Goal: Task Accomplishment & Management: Manage account settings

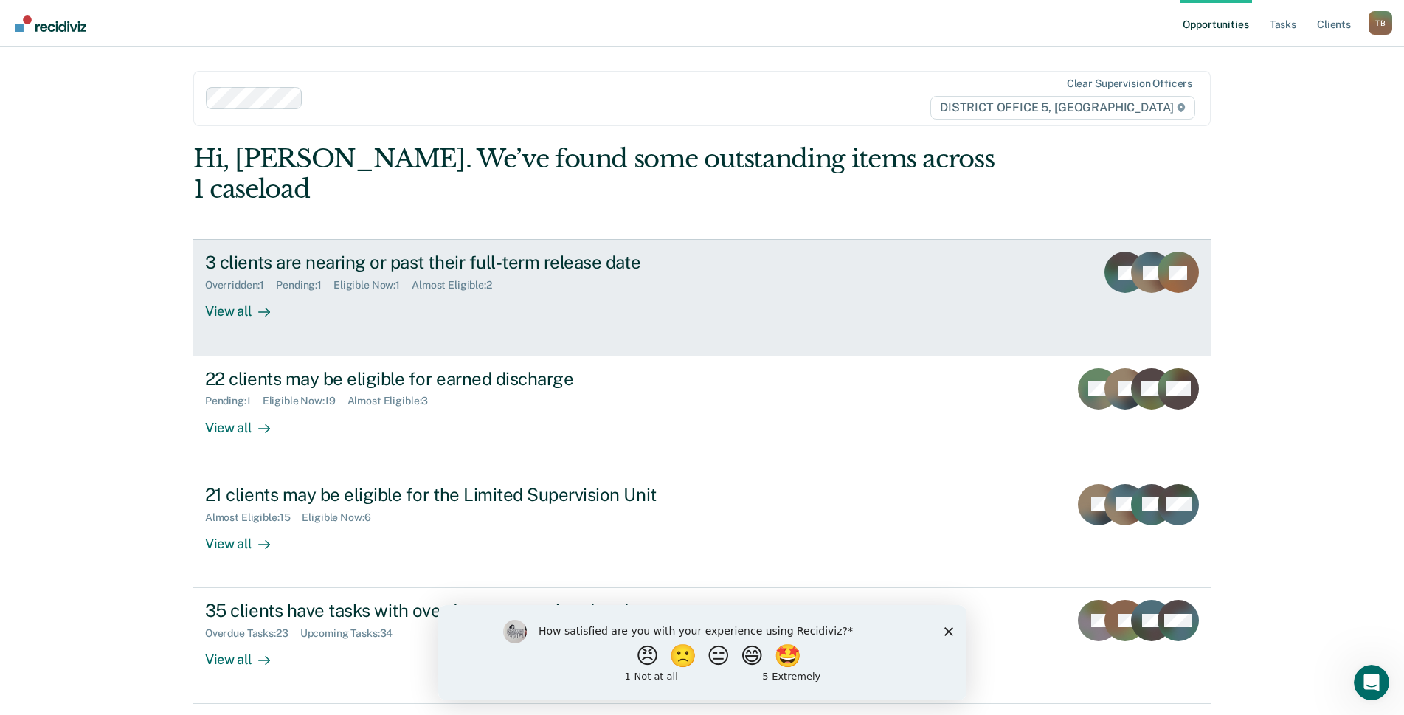
click at [600, 265] on div "3 clients are nearing or past their full-term release date Overridden : 1 Pendi…" at bounding box center [481, 286] width 553 height 68
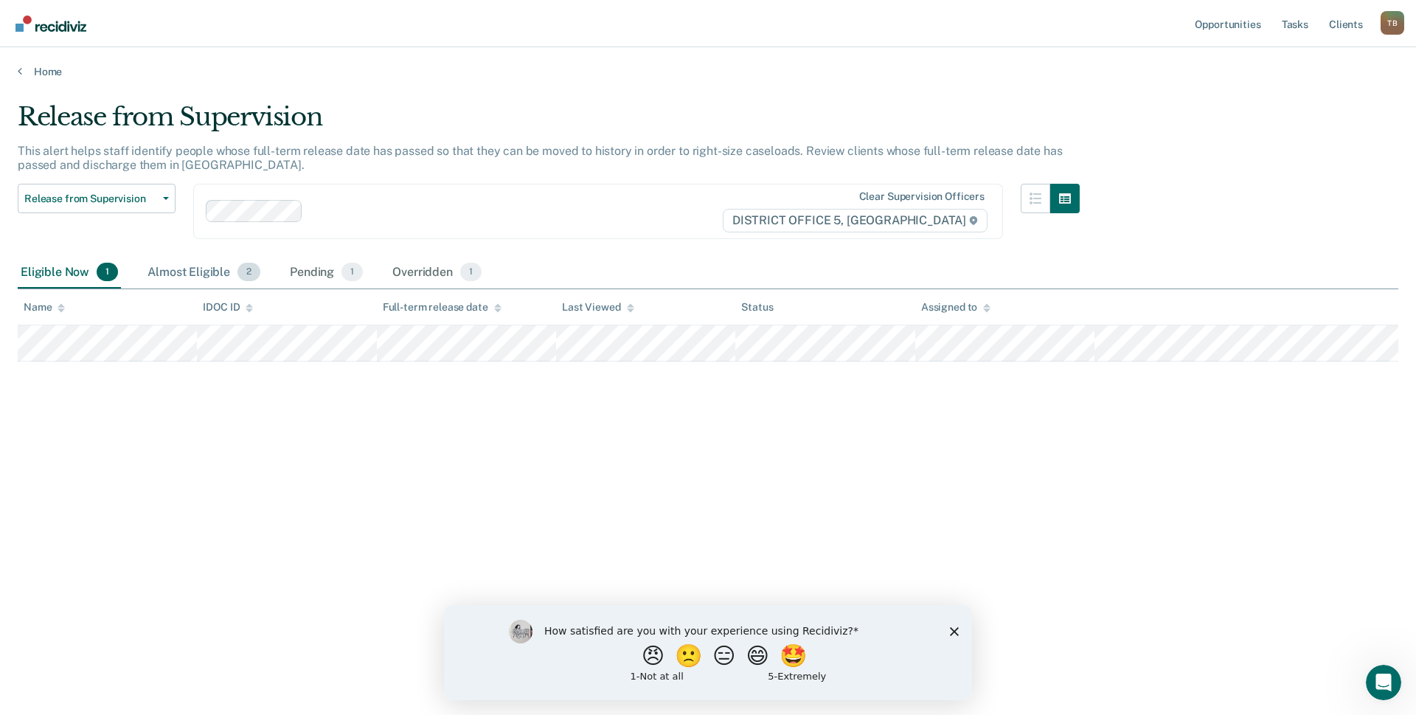
click at [191, 271] on div "Almost Eligible 2" at bounding box center [204, 273] width 119 height 32
click at [301, 271] on div "Pending 1" at bounding box center [326, 273] width 79 height 32
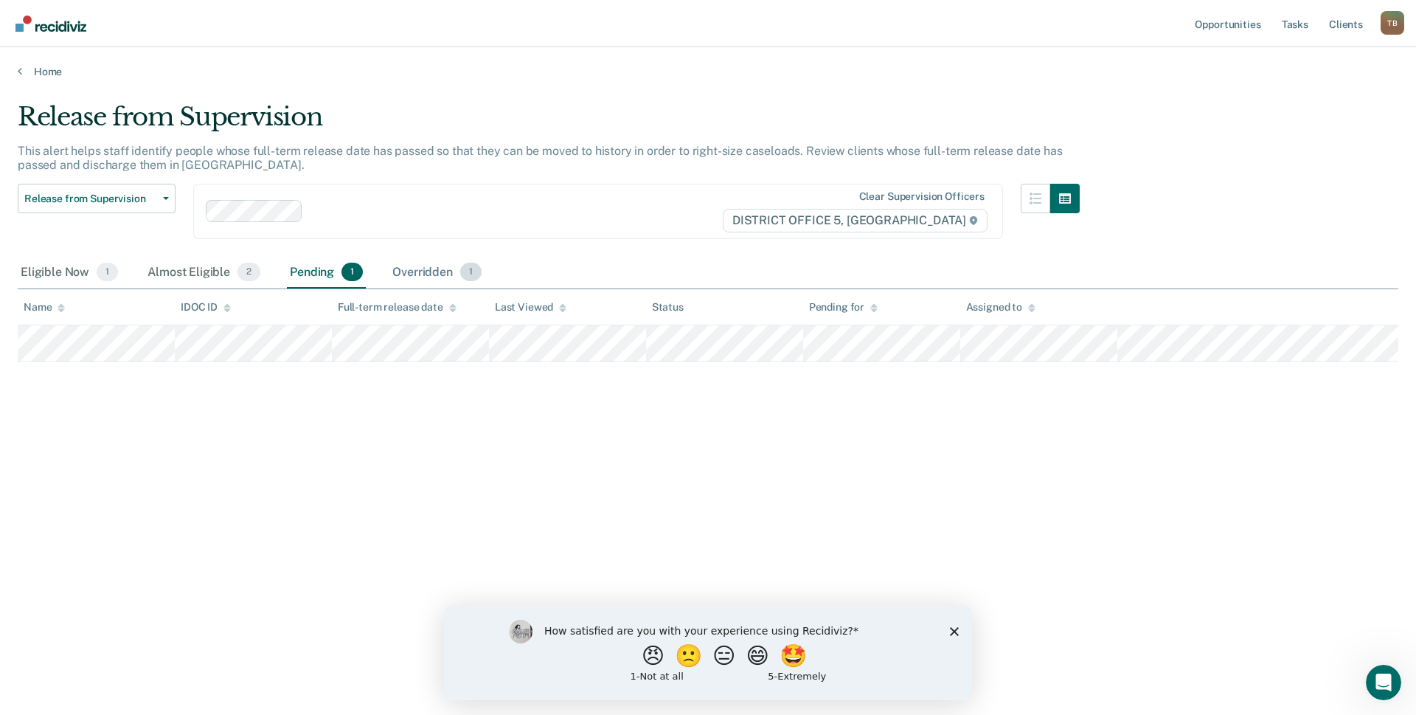
click at [403, 271] on div "Overridden 1" at bounding box center [436, 273] width 95 height 32
click at [316, 267] on div "Pending 1" at bounding box center [326, 273] width 79 height 32
click at [200, 266] on div "Almost Eligible 2" at bounding box center [204, 273] width 119 height 32
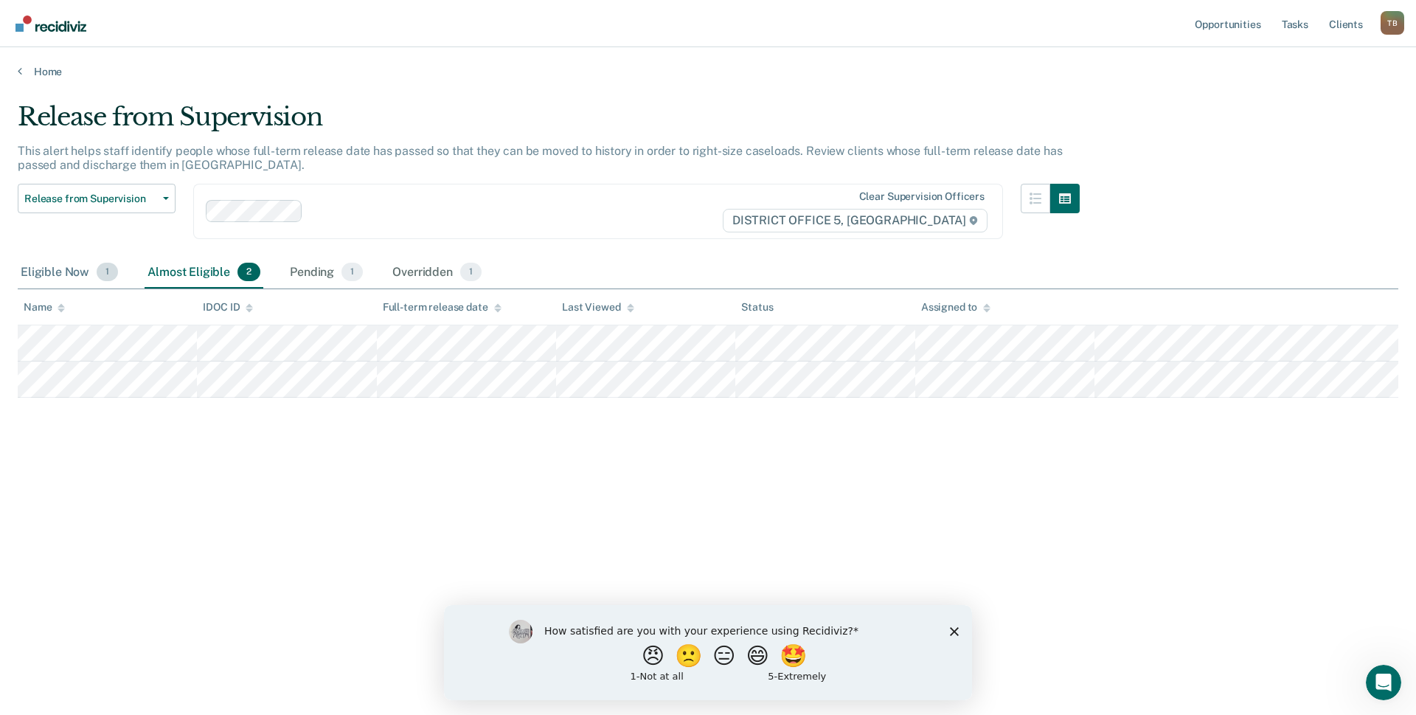
click at [69, 271] on div "Eligible Now 1" at bounding box center [69, 273] width 103 height 32
click at [214, 271] on div "Almost Eligible 2" at bounding box center [204, 273] width 119 height 32
click at [319, 274] on div "Pending 1" at bounding box center [326, 273] width 79 height 32
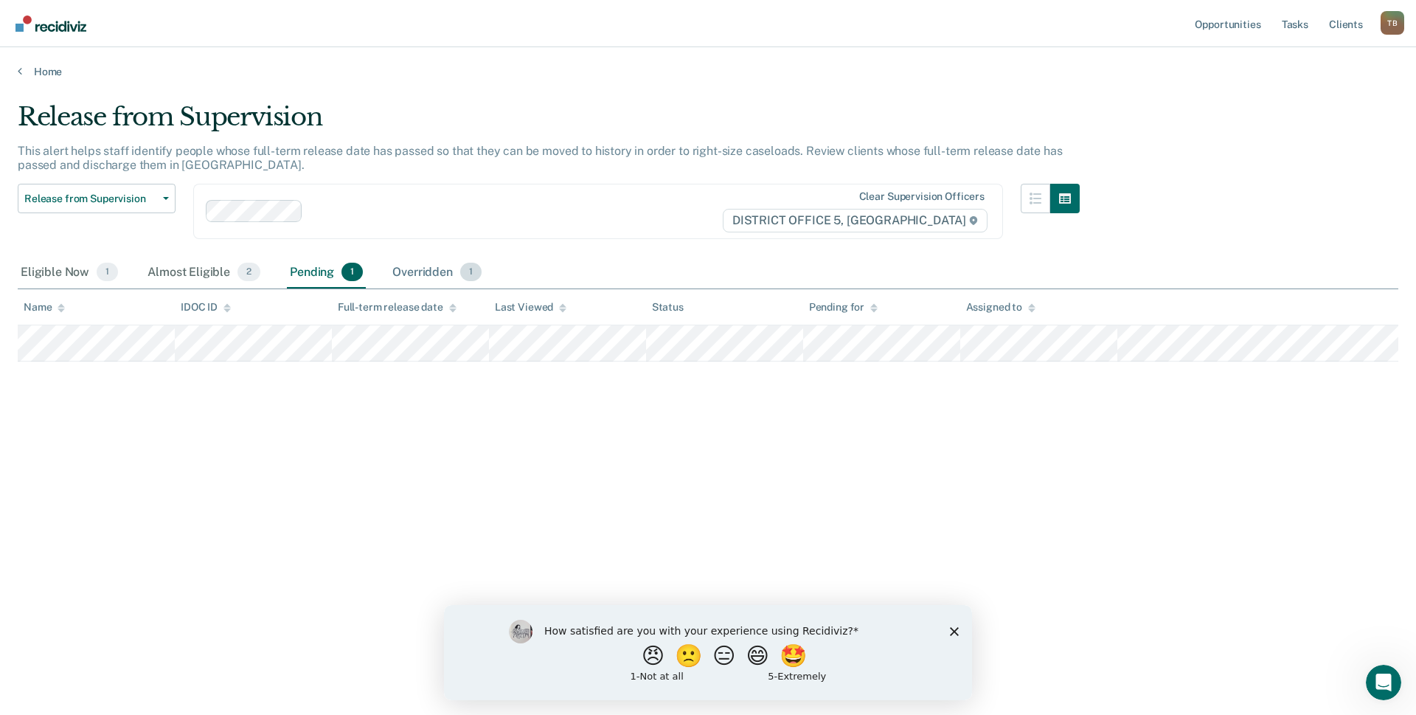
click at [407, 269] on div "Overridden 1" at bounding box center [436, 273] width 95 height 32
click at [58, 268] on div "Eligible Now 1" at bounding box center [69, 273] width 103 height 32
click at [1300, 21] on link "Tasks" at bounding box center [1295, 23] width 32 height 47
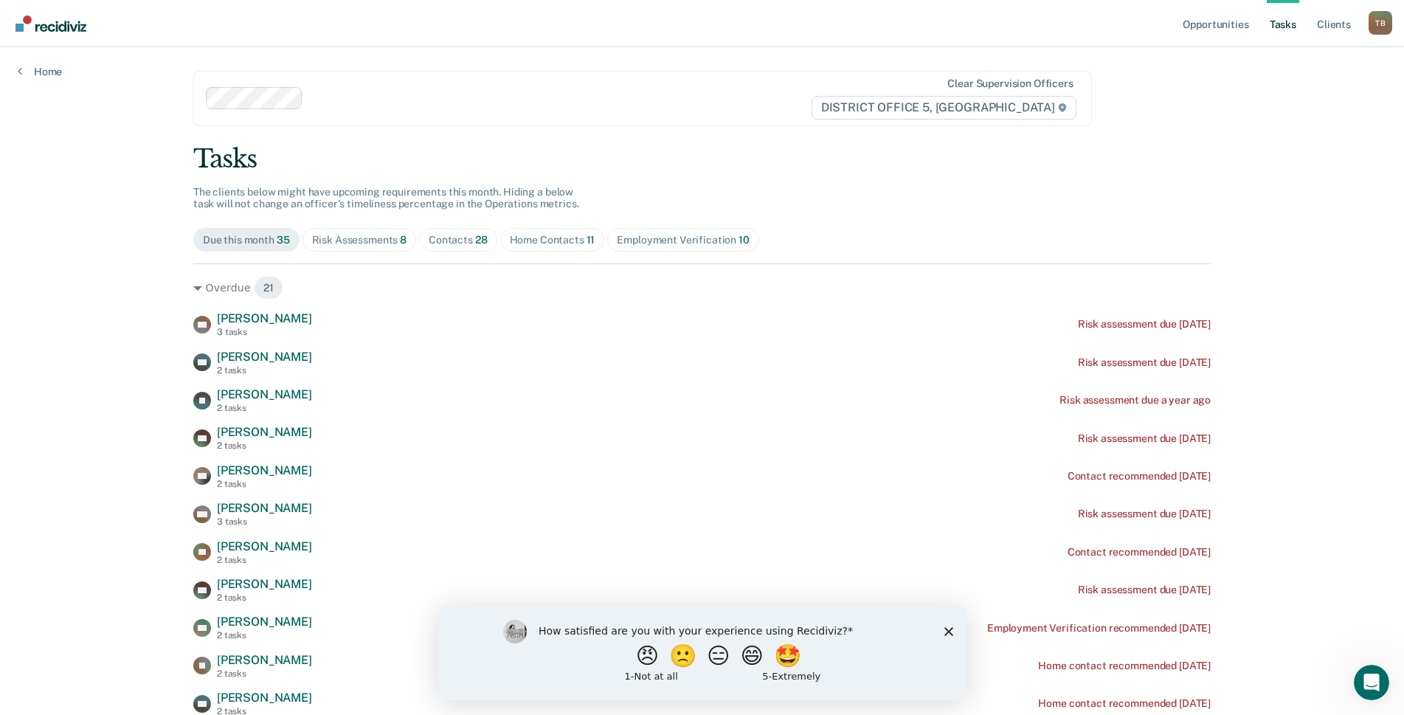
click at [339, 239] on div "Risk Assessments 8" at bounding box center [359, 240] width 95 height 13
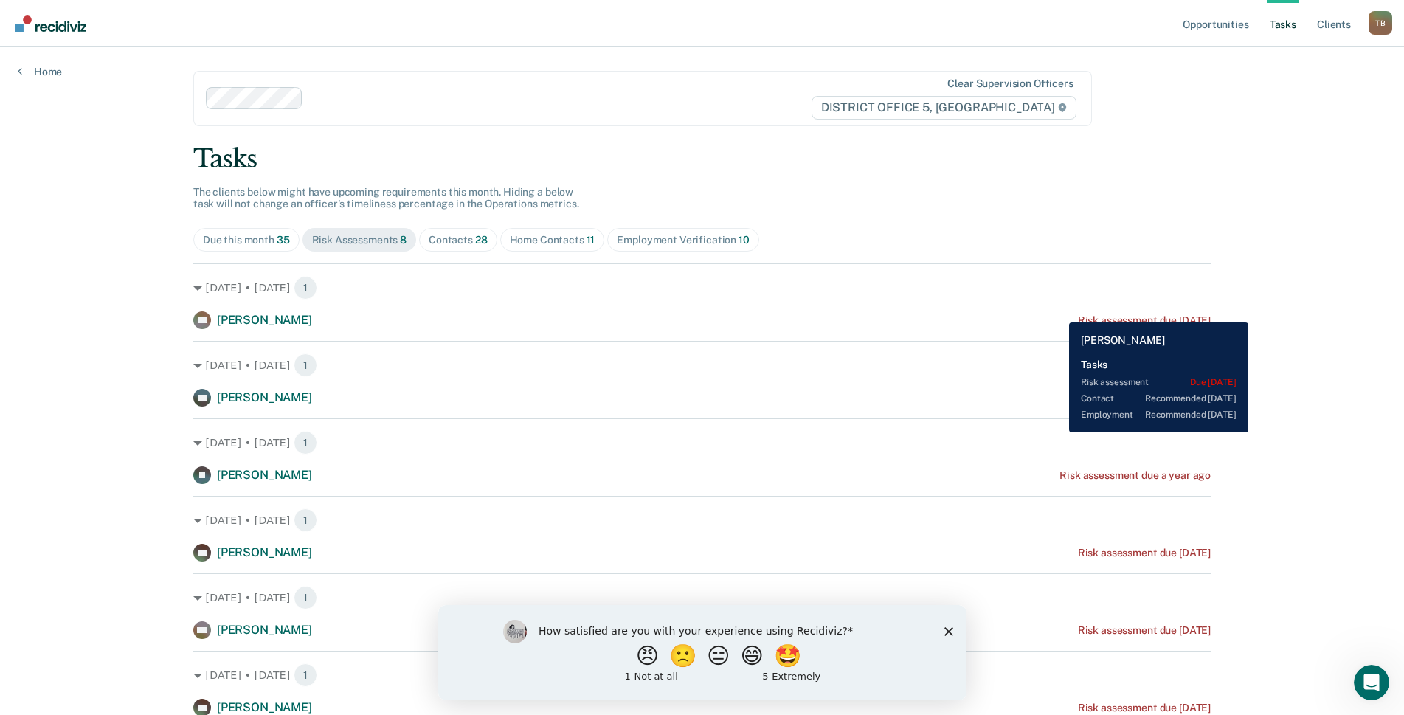
click at [1058, 311] on div "NN [PERSON_NAME] Risk assessment due [DATE]" at bounding box center [701, 320] width 1017 height 18
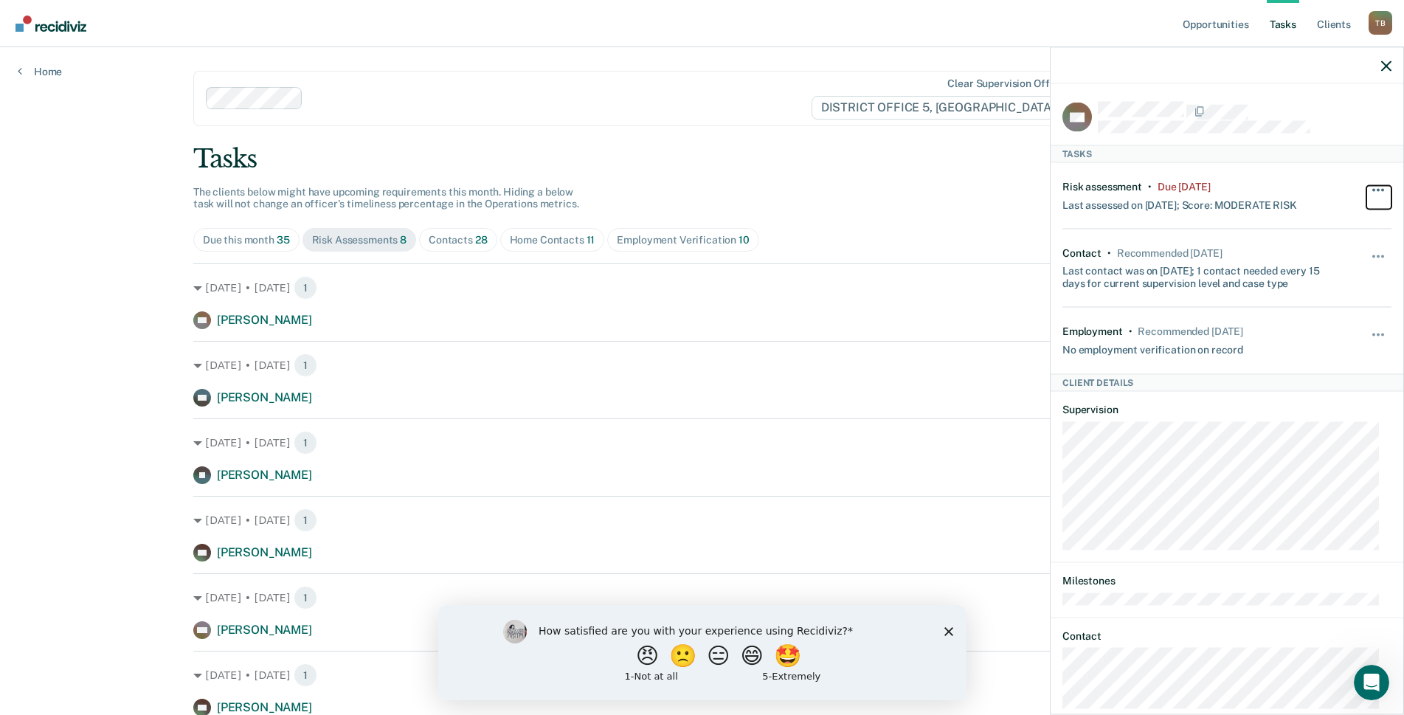
click at [1366, 190] on button "button" at bounding box center [1378, 197] width 25 height 24
click at [1308, 311] on button "90 days" at bounding box center [1338, 308] width 106 height 24
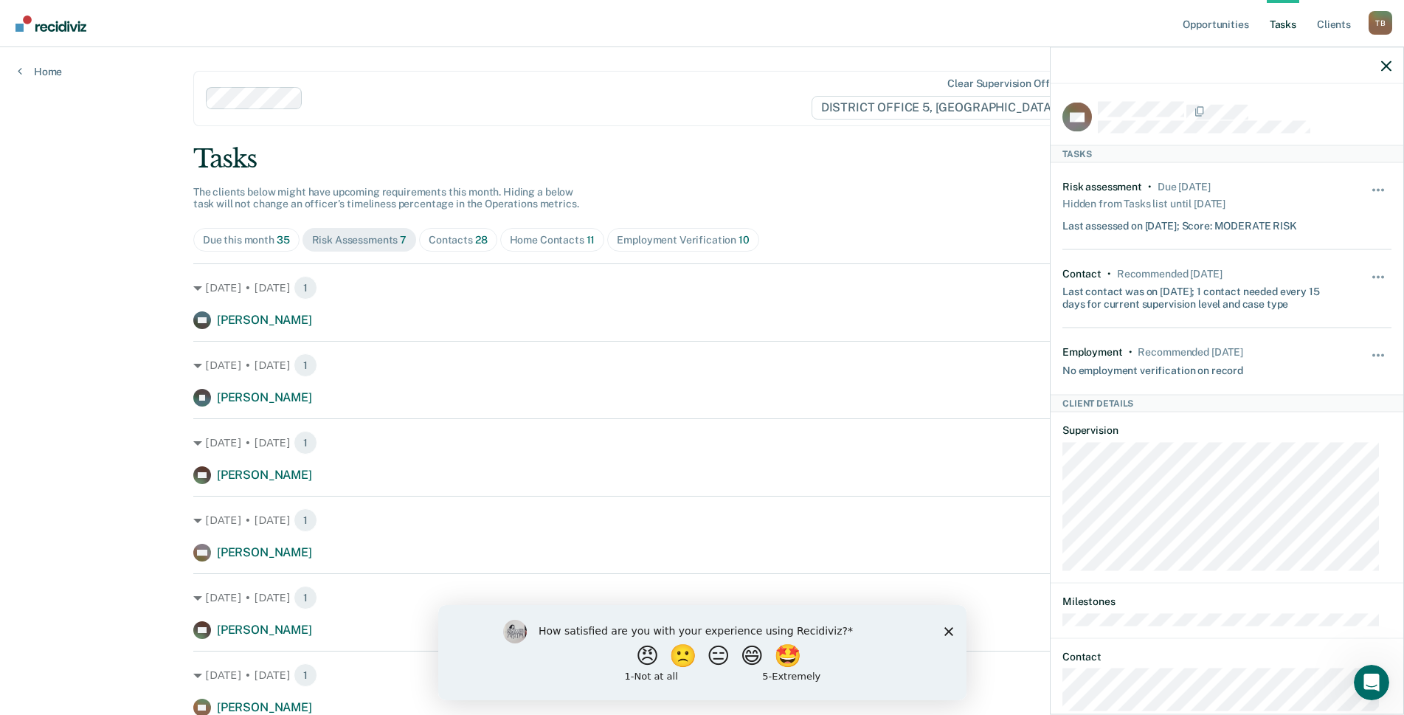
click at [561, 242] on div "Home Contacts 11" at bounding box center [553, 240] width 86 height 13
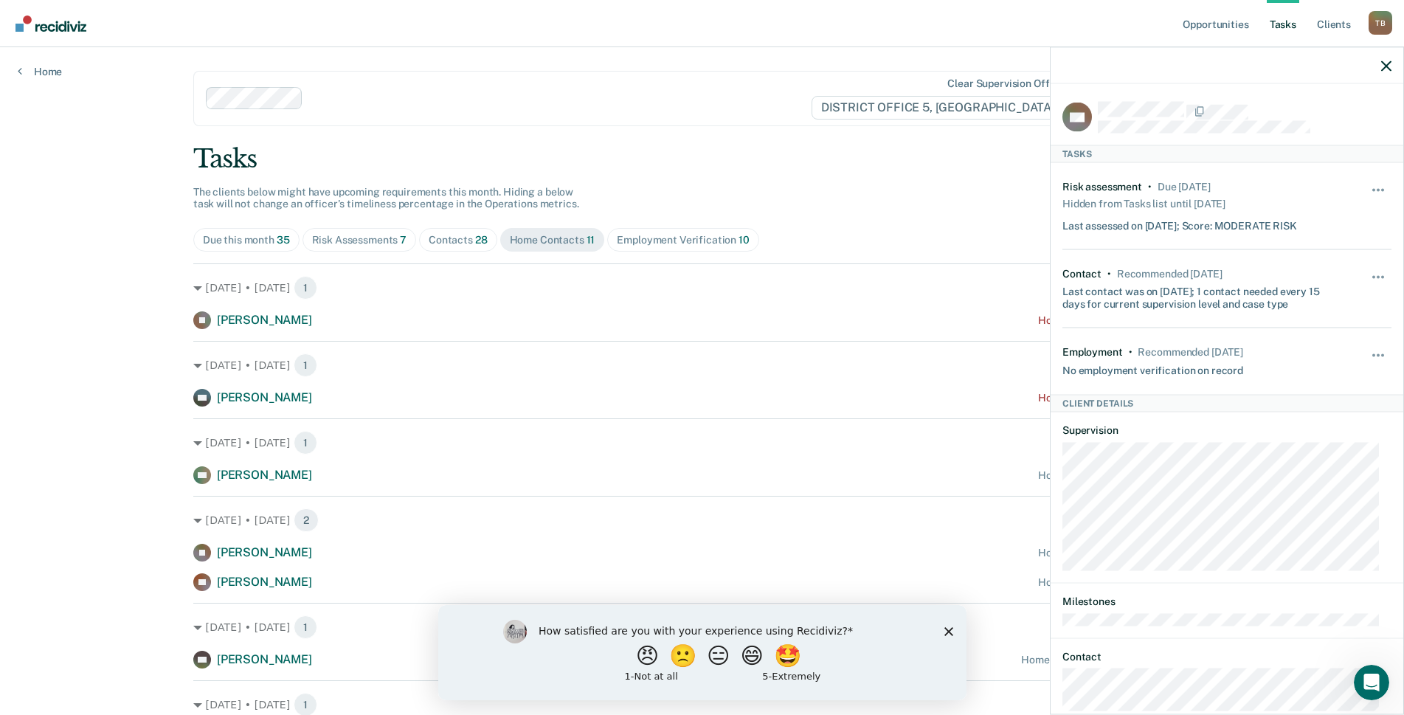
click at [1289, 24] on link "Tasks" at bounding box center [1282, 23] width 32 height 47
click at [1334, 25] on link "Client s" at bounding box center [1334, 23] width 40 height 47
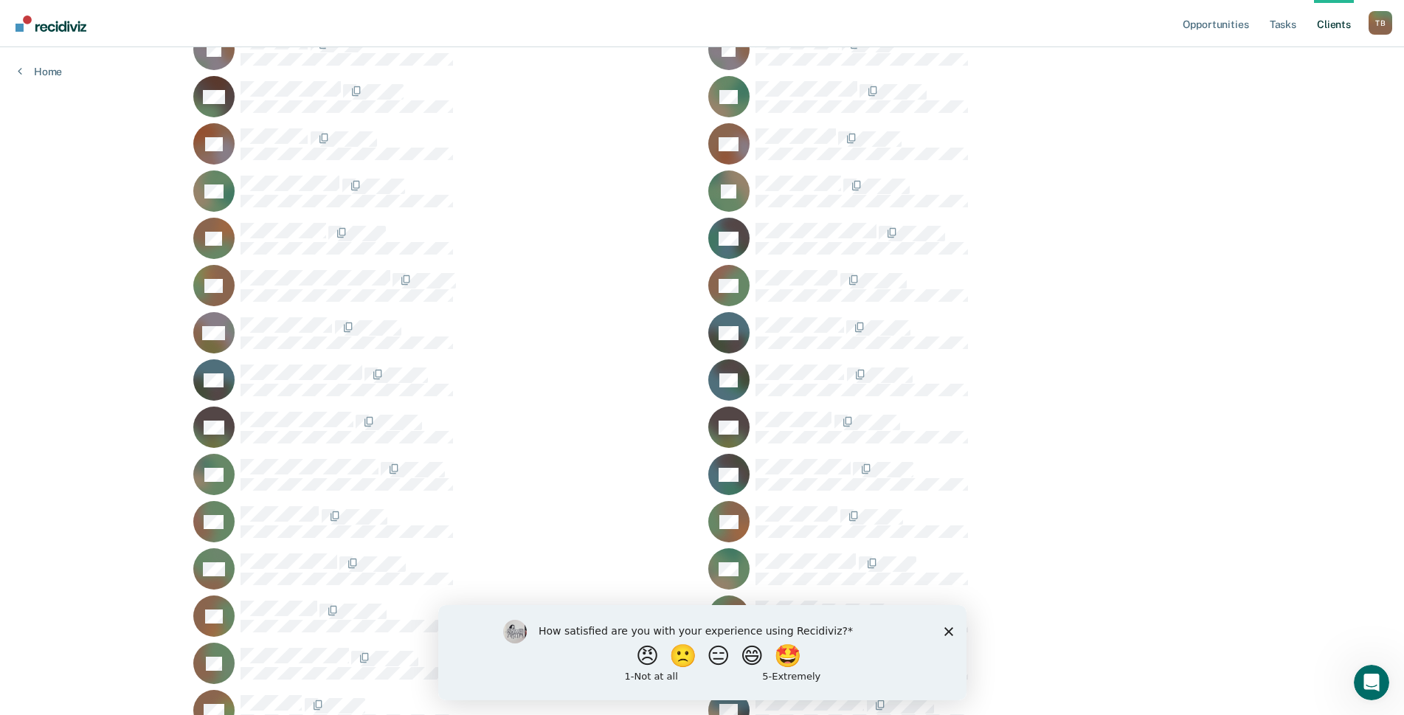
scroll to position [369, 0]
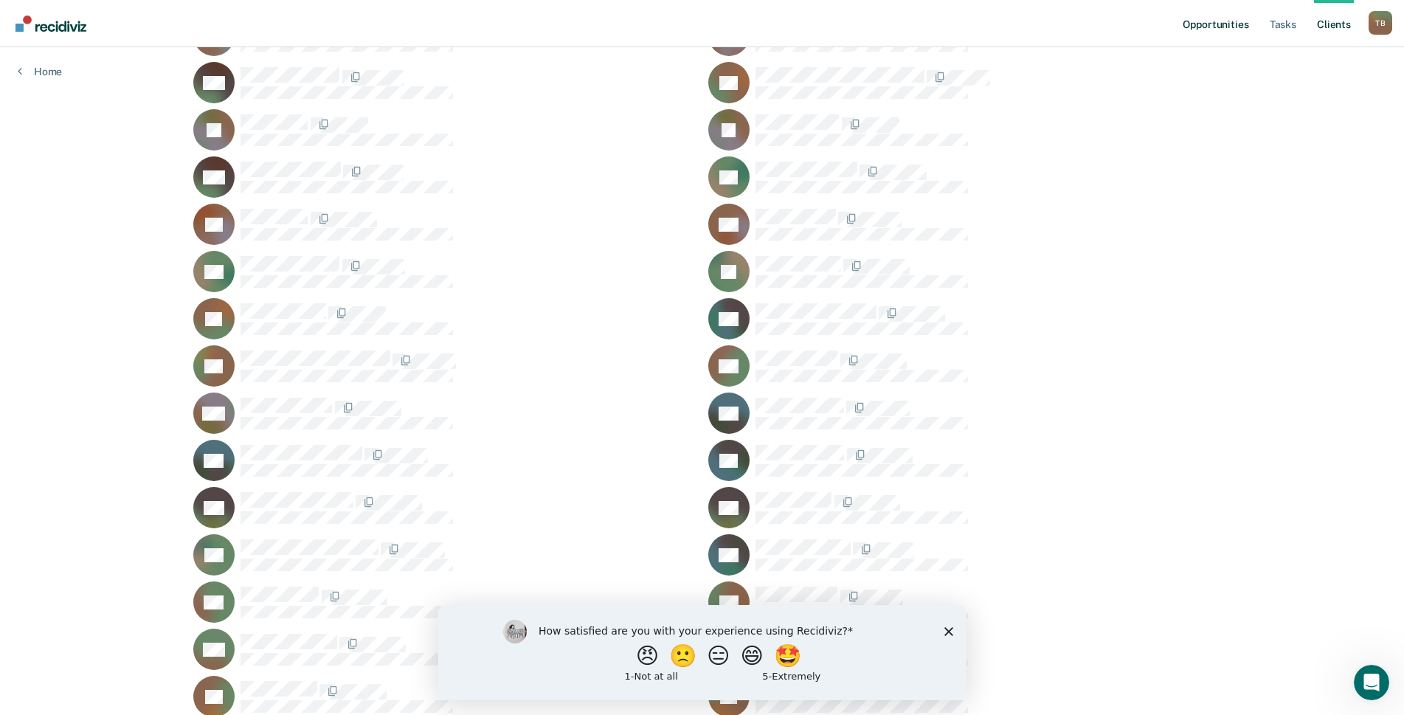
click at [1204, 24] on link "Opportunities" at bounding box center [1215, 23] width 72 height 47
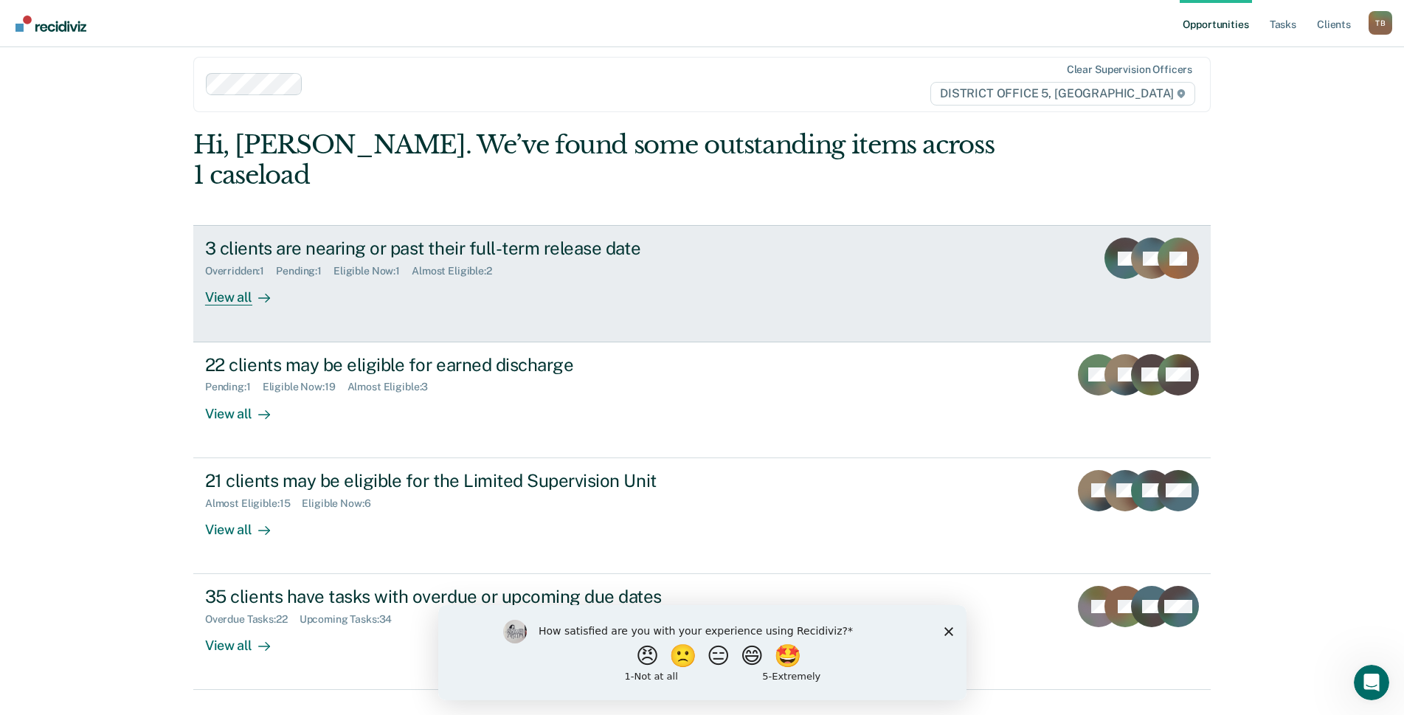
scroll to position [18, 0]
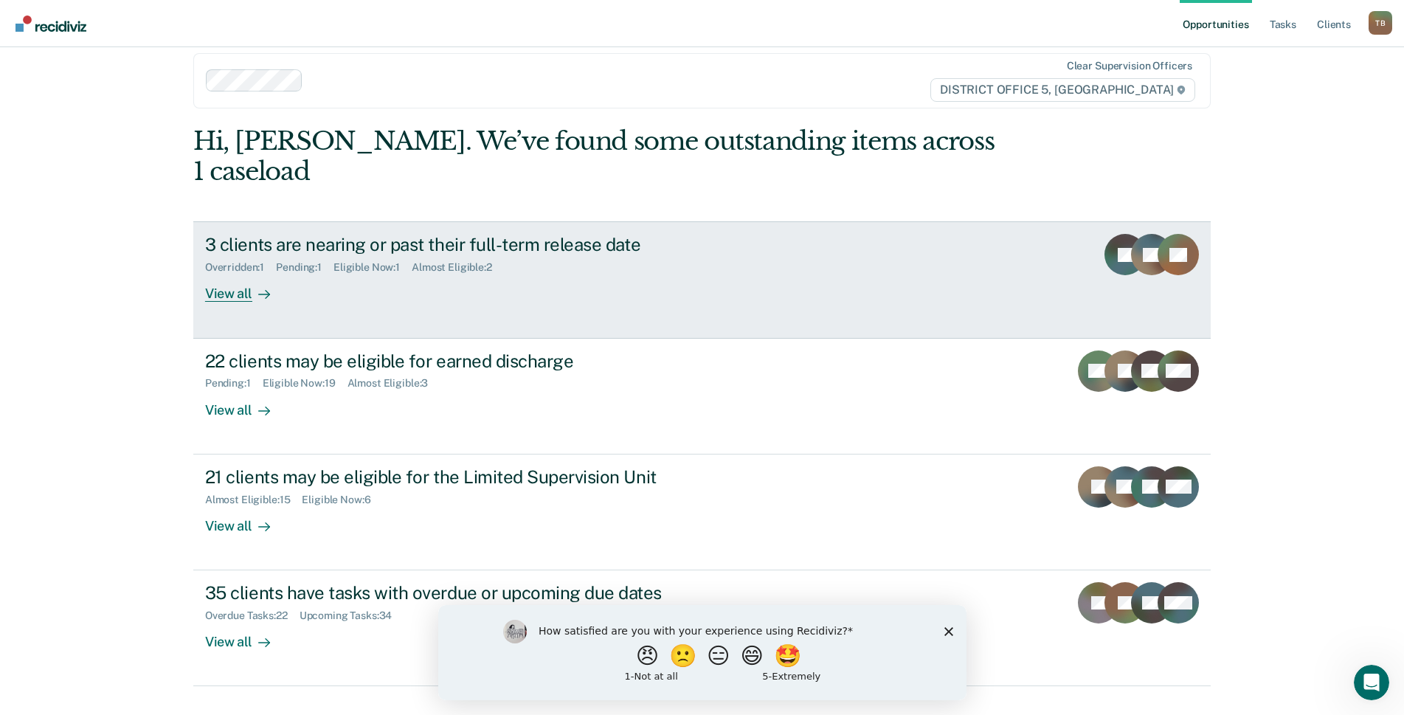
click at [309, 254] on div "3 clients are nearing or past their full-term release date Overridden : 1 Pendi…" at bounding box center [481, 268] width 553 height 68
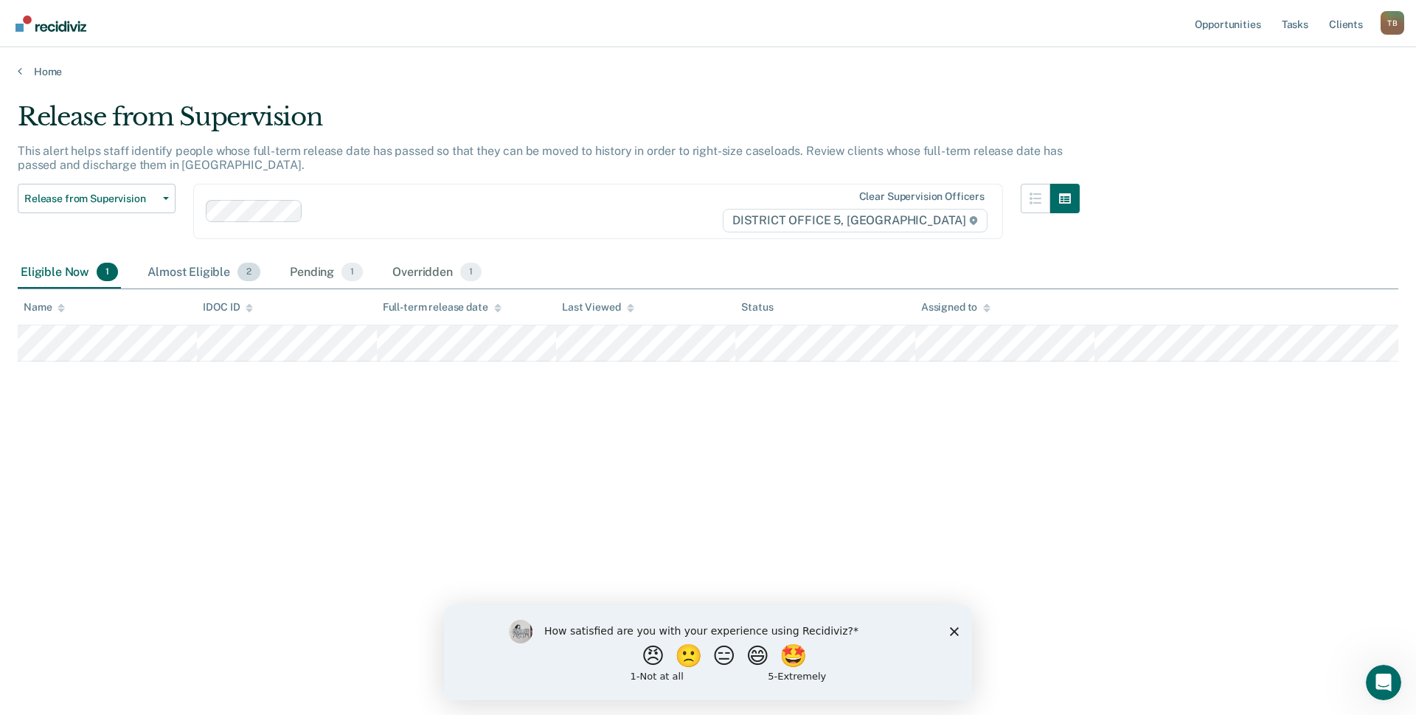
click at [204, 271] on div "Almost Eligible 2" at bounding box center [204, 273] width 119 height 32
click at [299, 271] on div "Pending 1" at bounding box center [326, 273] width 79 height 32
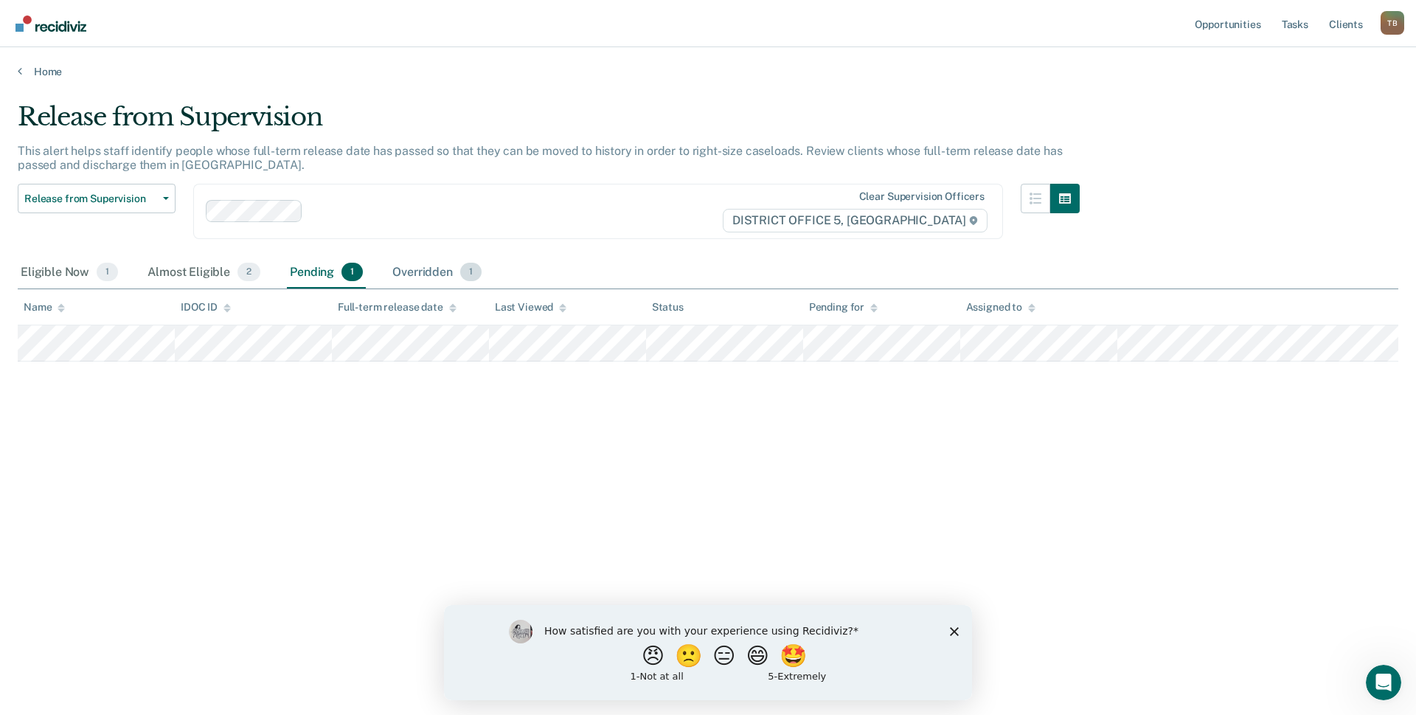
click at [413, 269] on div "Overridden 1" at bounding box center [436, 273] width 95 height 32
click at [159, 276] on div "Almost Eligible 2" at bounding box center [204, 273] width 119 height 32
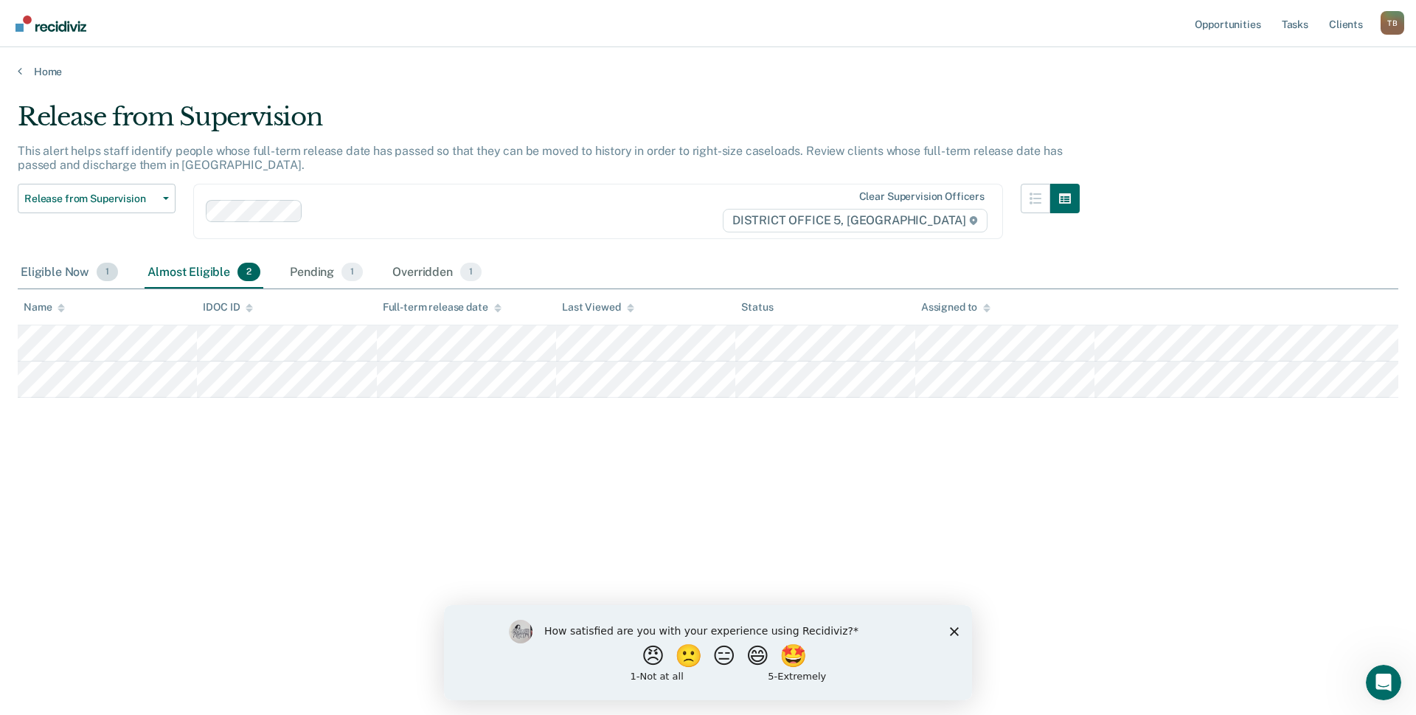
click at [40, 268] on div "Eligible Now 1" at bounding box center [69, 273] width 103 height 32
click at [198, 271] on div "Almost Eligible 2" at bounding box center [204, 273] width 119 height 32
click at [322, 274] on div "Pending 1" at bounding box center [326, 273] width 79 height 32
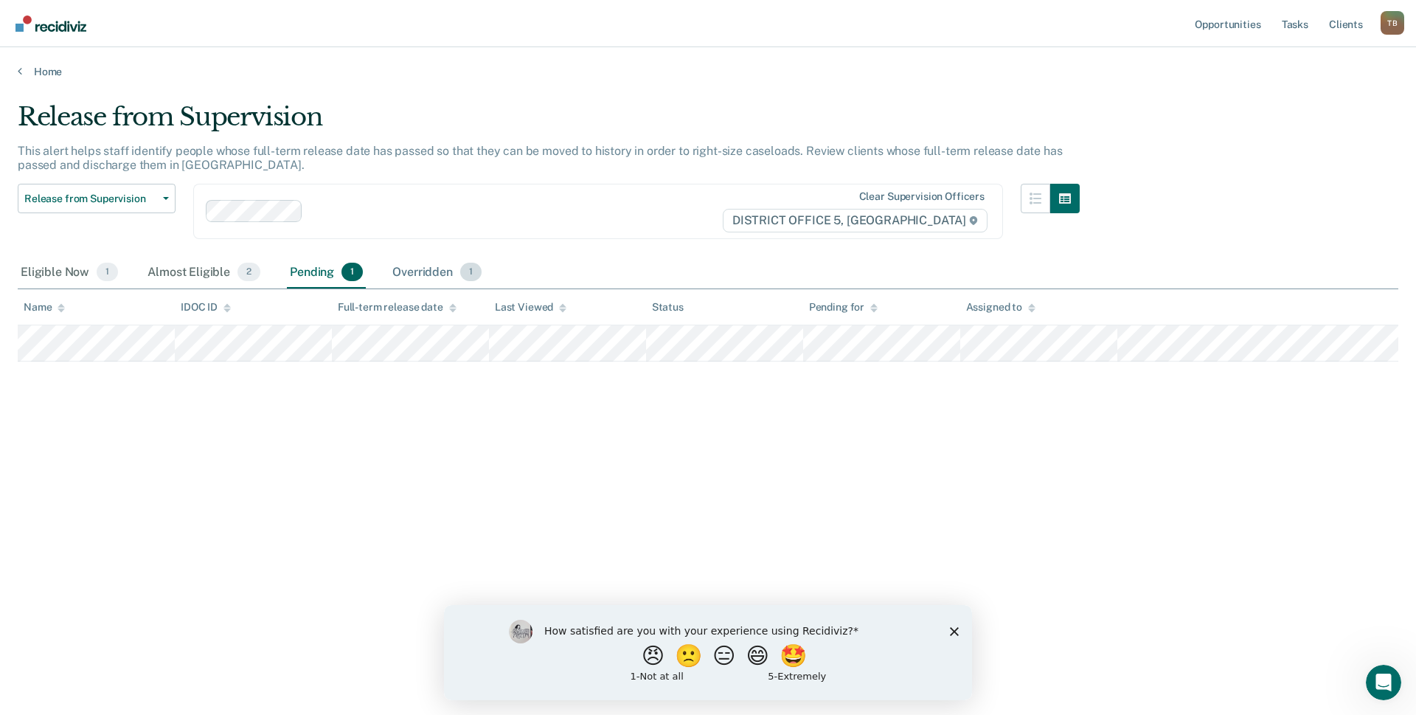
click at [436, 273] on div "Overridden 1" at bounding box center [436, 273] width 95 height 32
click at [957, 629] on icon "Close survey" at bounding box center [954, 630] width 9 height 9
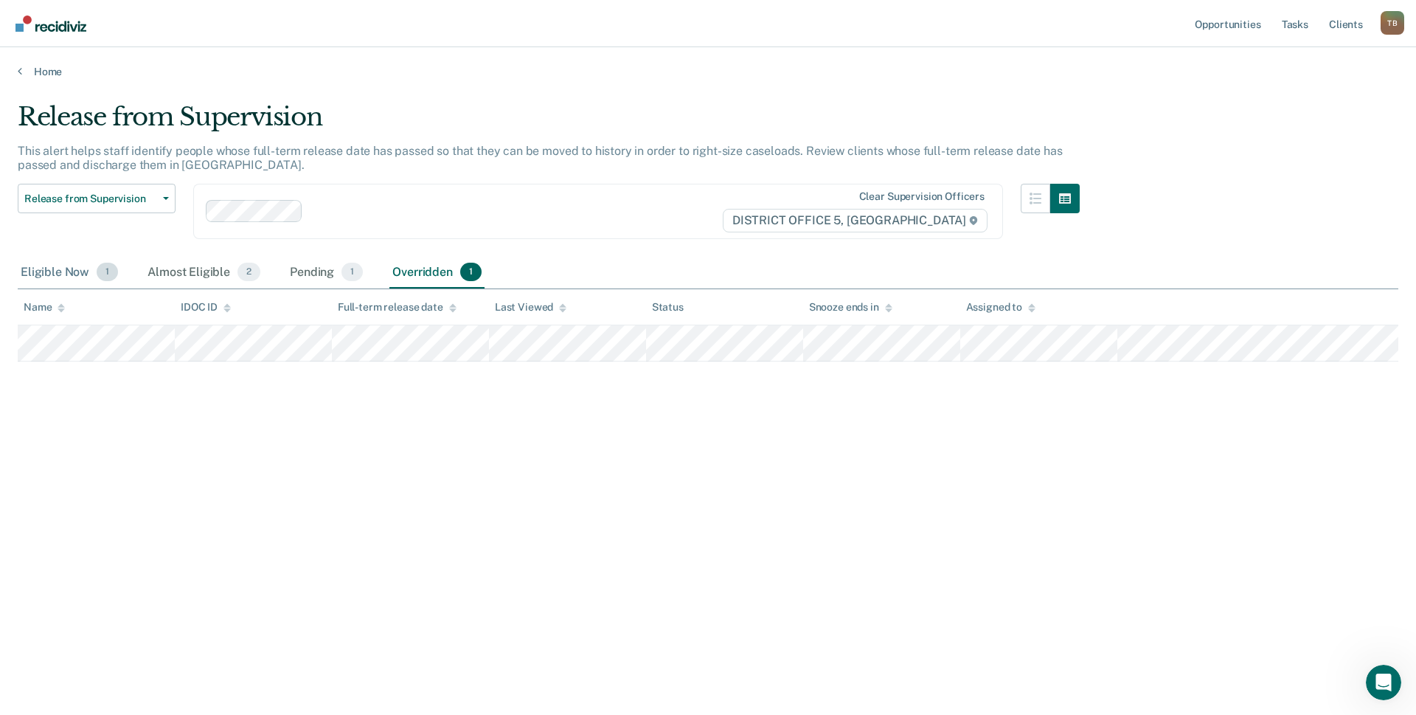
click at [55, 276] on div "Eligible Now 1" at bounding box center [69, 273] width 103 height 32
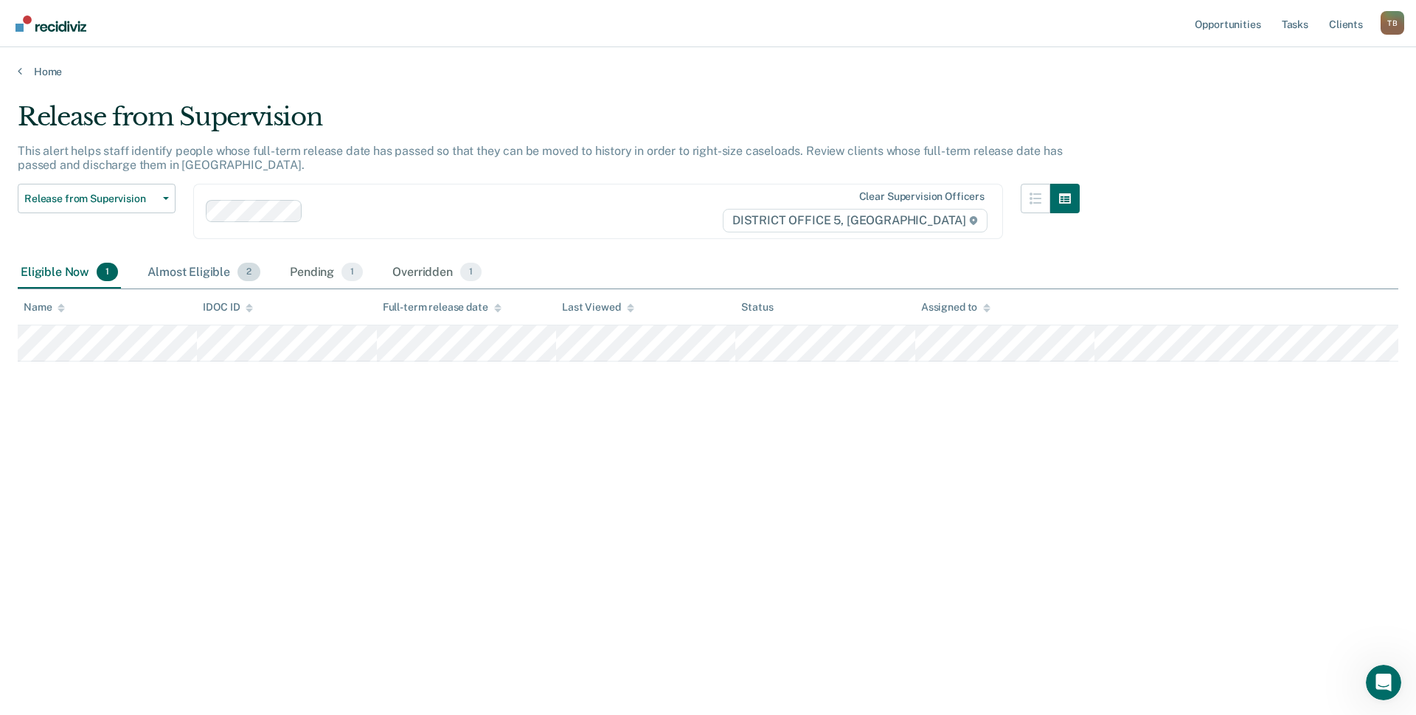
click at [198, 271] on div "Almost Eligible 2" at bounding box center [204, 273] width 119 height 32
click at [305, 270] on div "Pending 1" at bounding box center [326, 273] width 79 height 32
click at [55, 267] on div "Eligible Now 1" at bounding box center [69, 273] width 103 height 32
click at [187, 270] on div "Almost Eligible 2" at bounding box center [204, 273] width 119 height 32
click at [969, 592] on div "Release from Supervision This alert helps staff identify people whose full-term…" at bounding box center [708, 353] width 1381 height 502
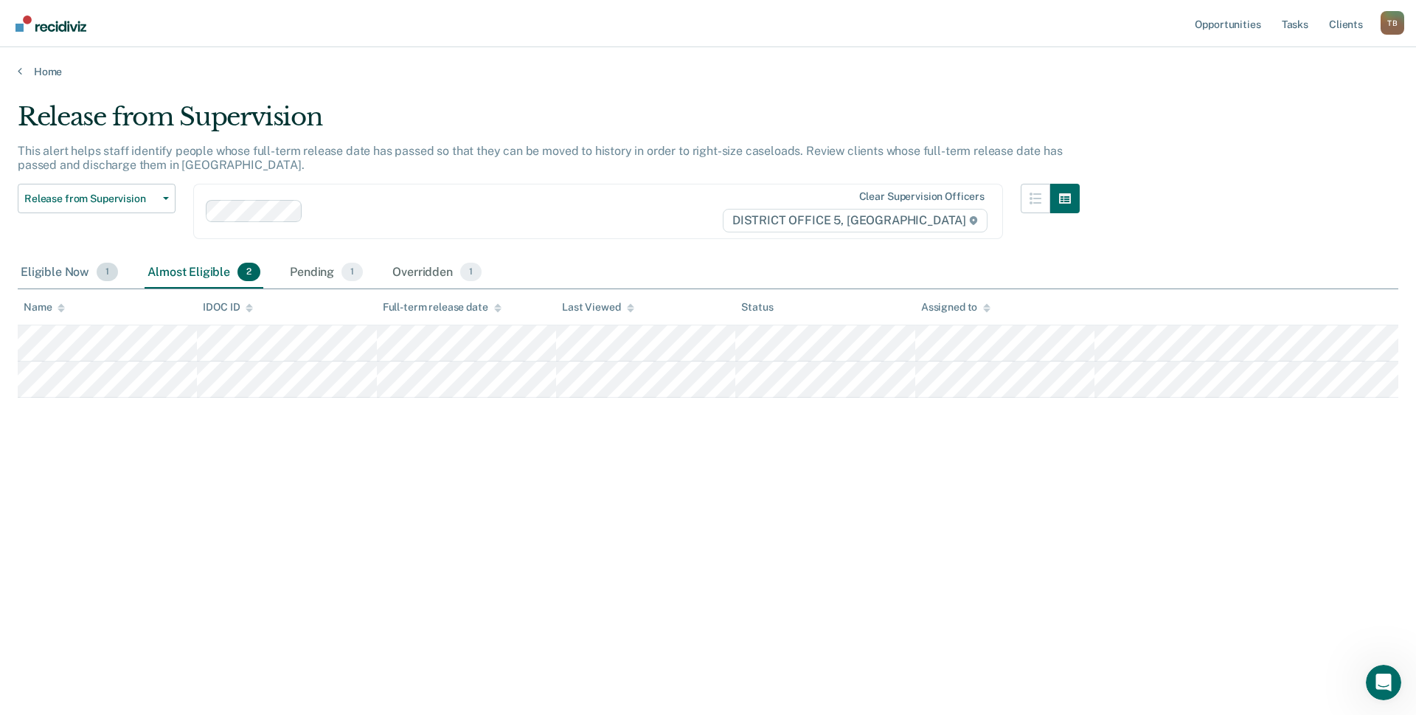
click at [30, 271] on div "Eligible Now 1" at bounding box center [69, 273] width 103 height 32
click at [194, 272] on div "Almost Eligible 2" at bounding box center [204, 273] width 119 height 32
click at [305, 271] on div "Pending 1" at bounding box center [326, 273] width 79 height 32
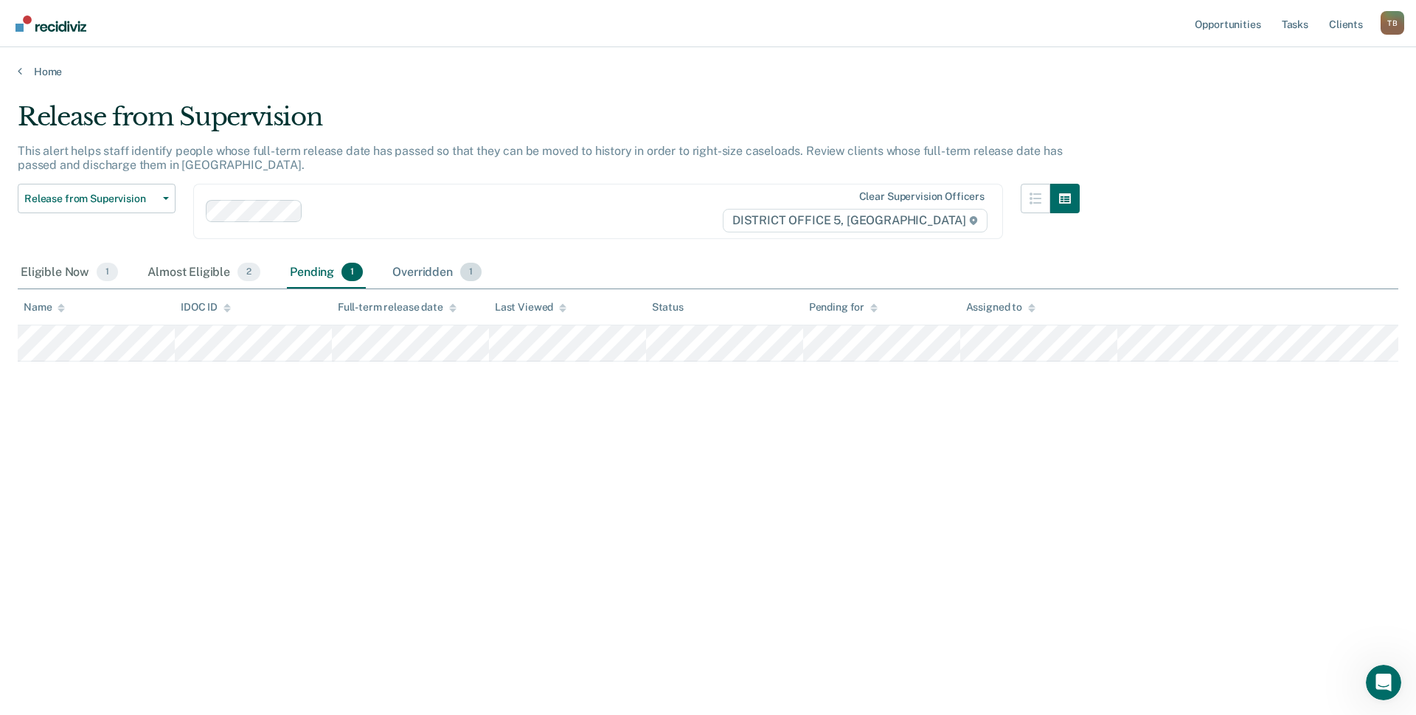
click at [401, 271] on div "Overridden 1" at bounding box center [436, 273] width 95 height 32
click at [34, 271] on div "Eligible Now 1" at bounding box center [69, 273] width 103 height 32
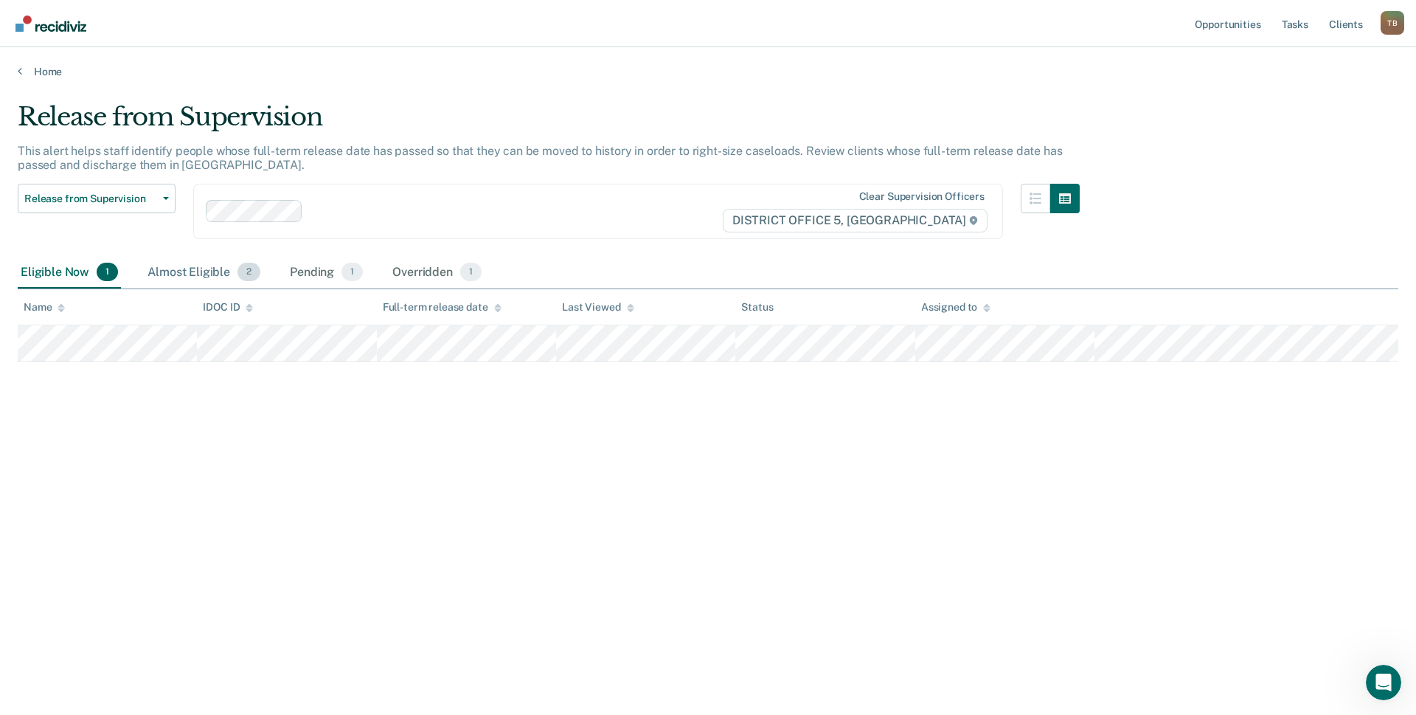
click at [189, 271] on div "Almost Eligible 2" at bounding box center [204, 273] width 119 height 32
click at [307, 270] on div "Pending 1" at bounding box center [326, 273] width 79 height 32
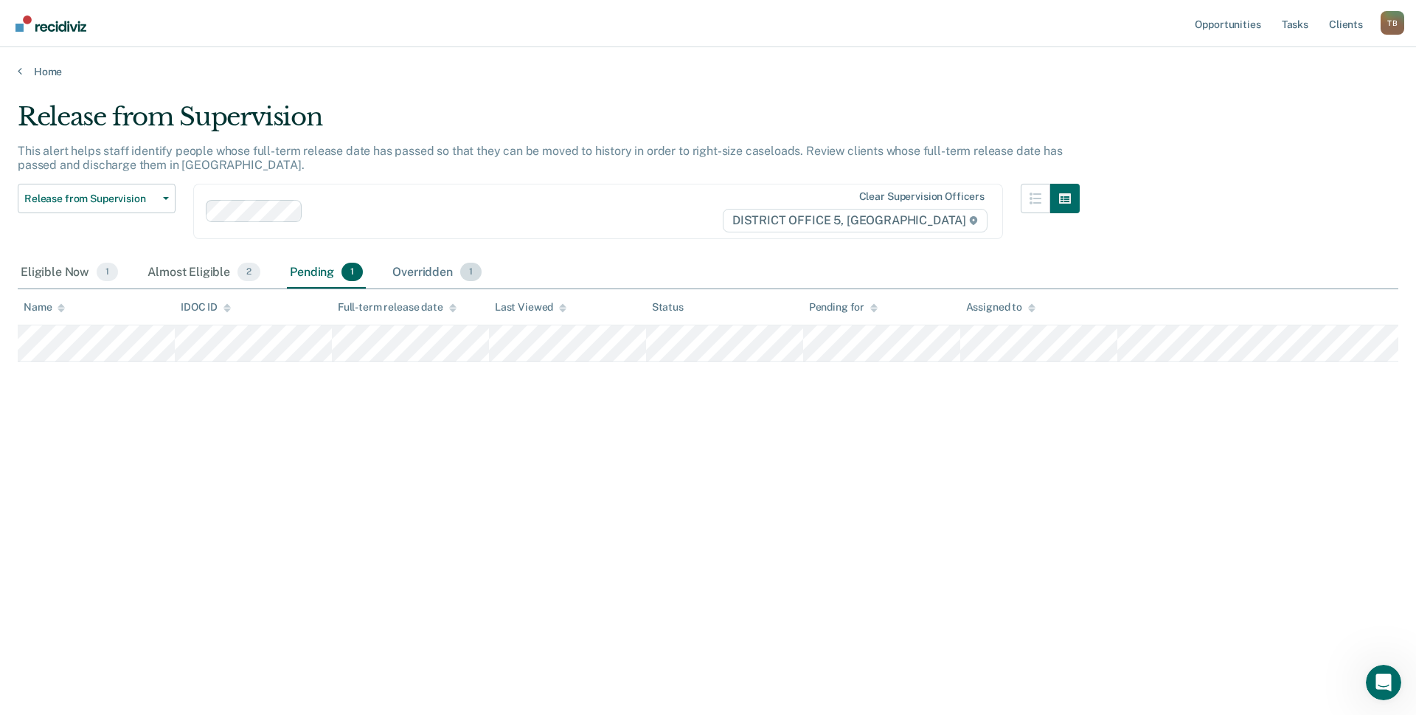
click at [399, 271] on div "Overridden 1" at bounding box center [436, 273] width 95 height 32
click at [58, 267] on div "Eligible Now 1" at bounding box center [69, 273] width 103 height 32
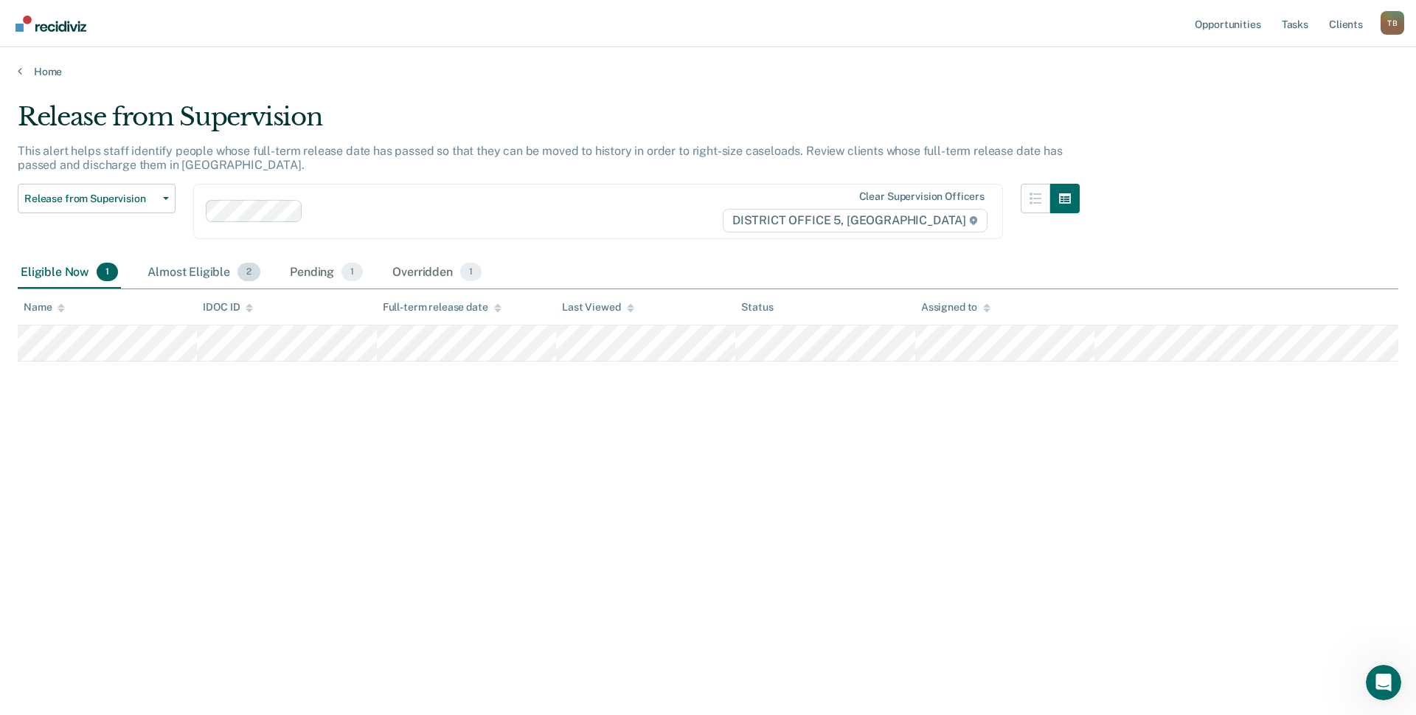
click at [181, 268] on div "Almost Eligible 2" at bounding box center [204, 273] width 119 height 32
click at [32, 271] on div "Eligible Now 1" at bounding box center [69, 273] width 103 height 32
click at [202, 268] on div "Almost Eligible 2" at bounding box center [204, 273] width 119 height 32
click at [324, 272] on div "Pending 1" at bounding box center [326, 273] width 79 height 32
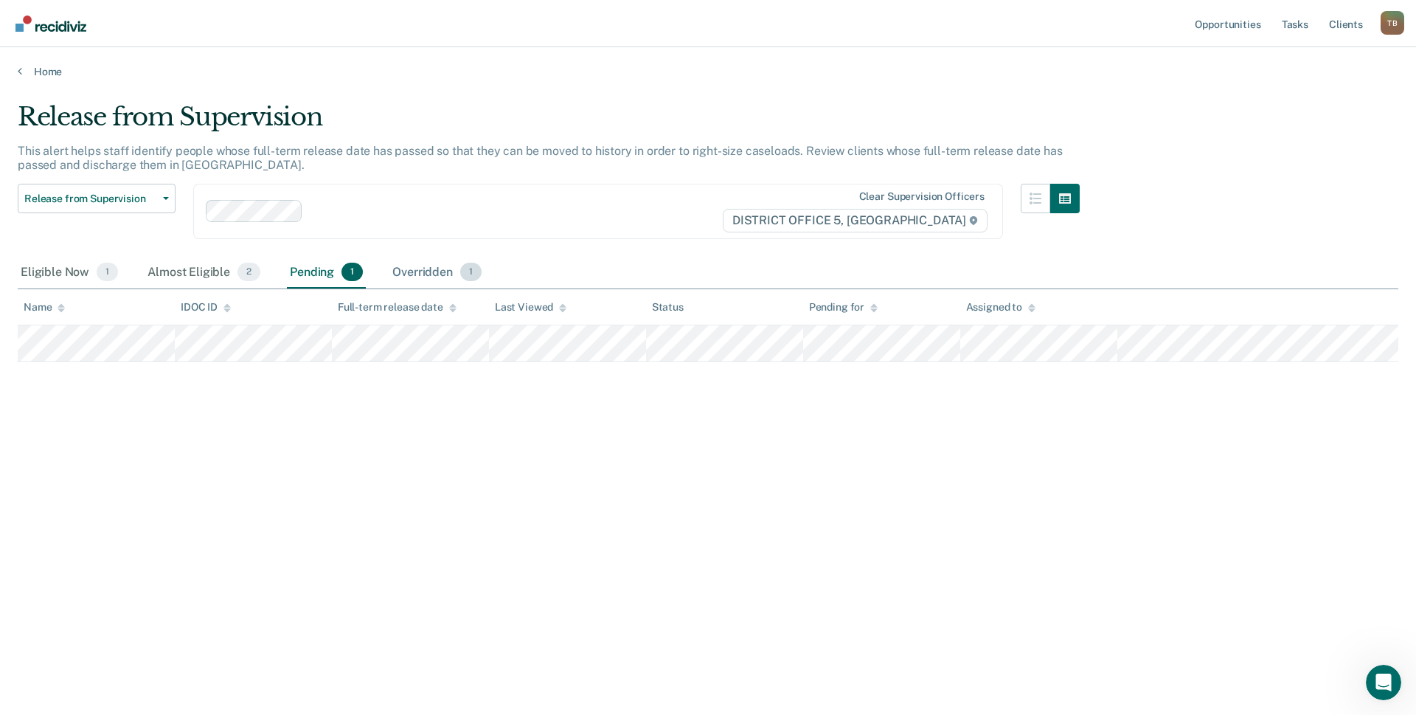
click at [402, 274] on div "Overridden 1" at bounding box center [436, 273] width 95 height 32
click at [61, 268] on div "Eligible Now 1" at bounding box center [69, 273] width 103 height 32
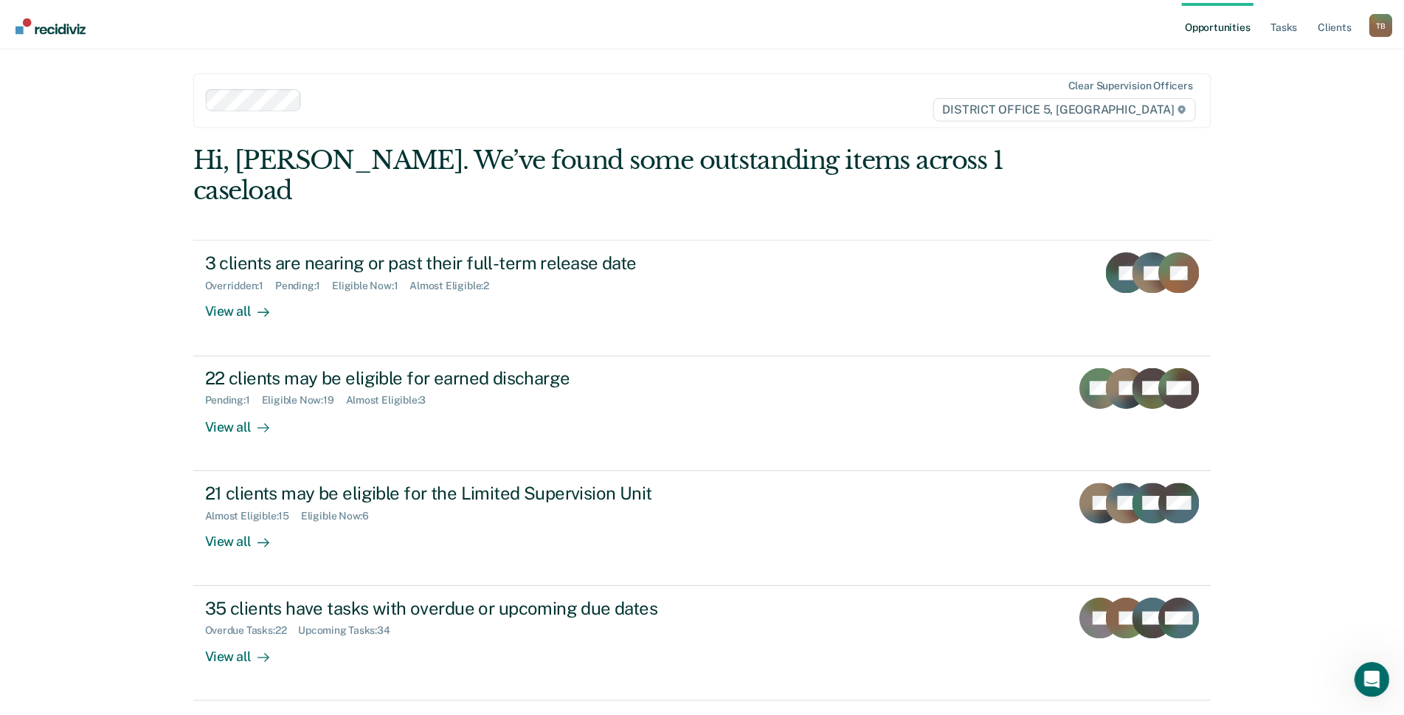
scroll to position [18, 0]
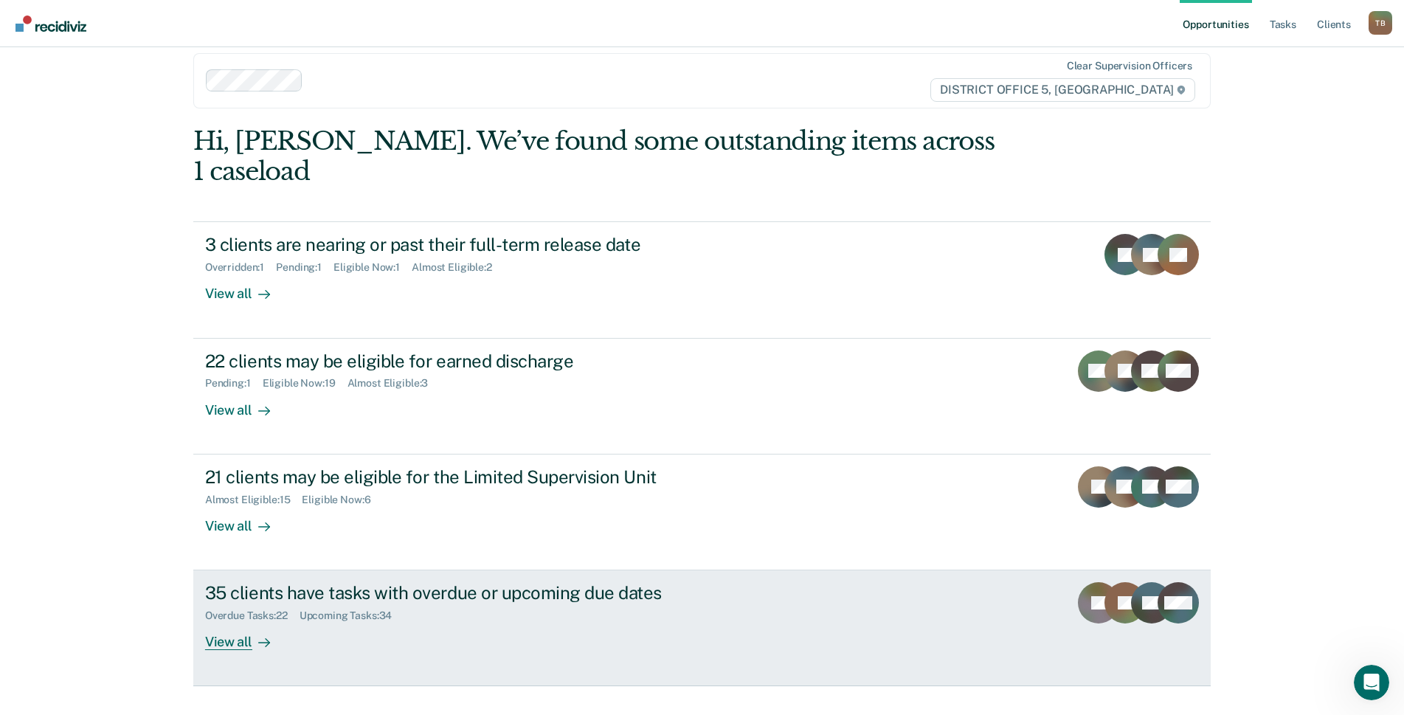
click at [536, 582] on div "35 clients have tasks with overdue or upcoming due dates" at bounding box center [464, 592] width 518 height 21
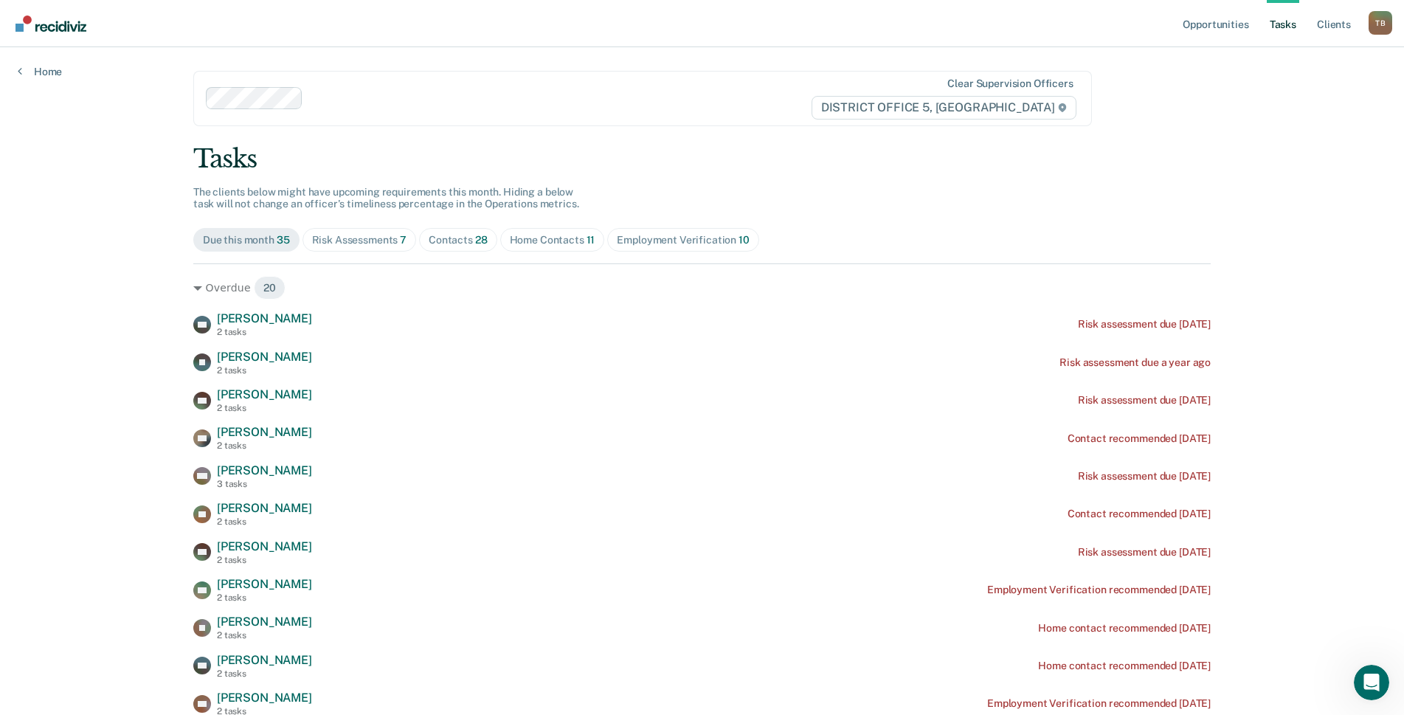
click at [344, 240] on div "Risk Assessments 7" at bounding box center [359, 240] width 95 height 13
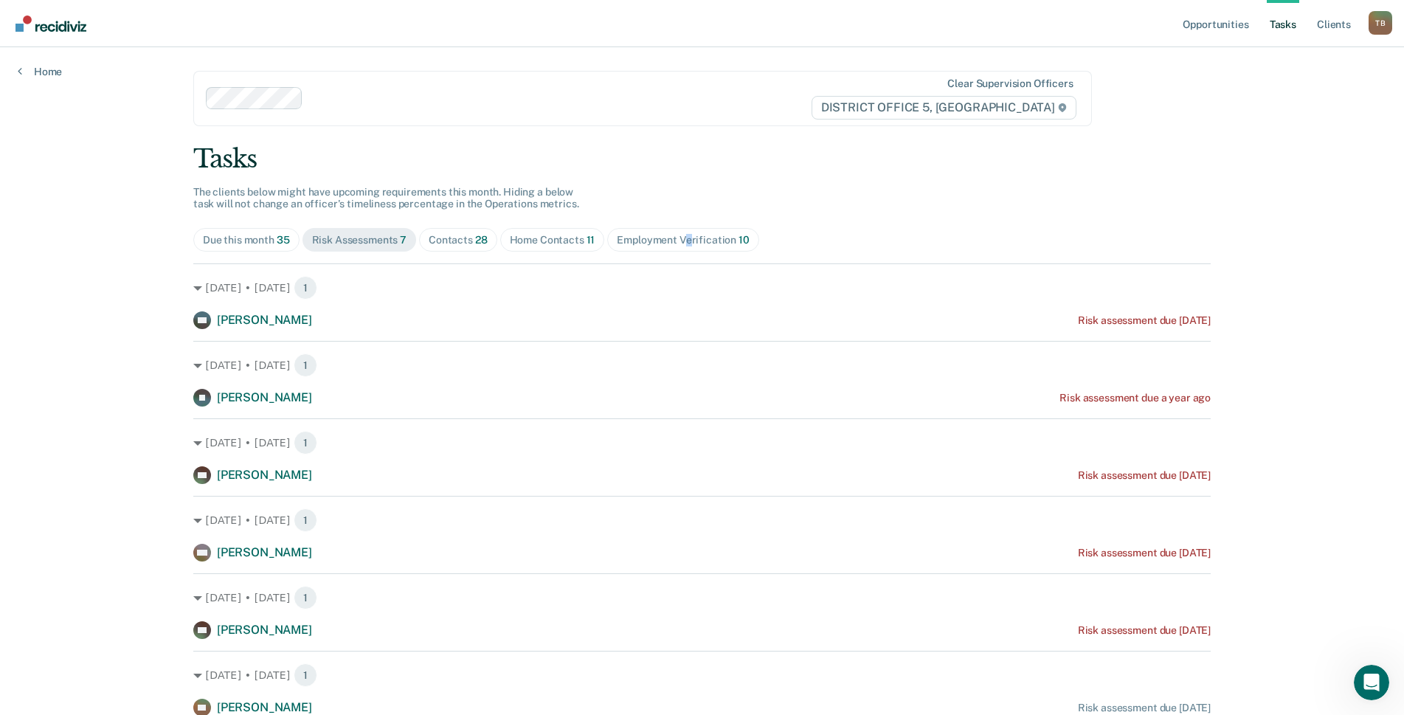
click at [679, 238] on div "Employment Verification 10" at bounding box center [683, 240] width 132 height 13
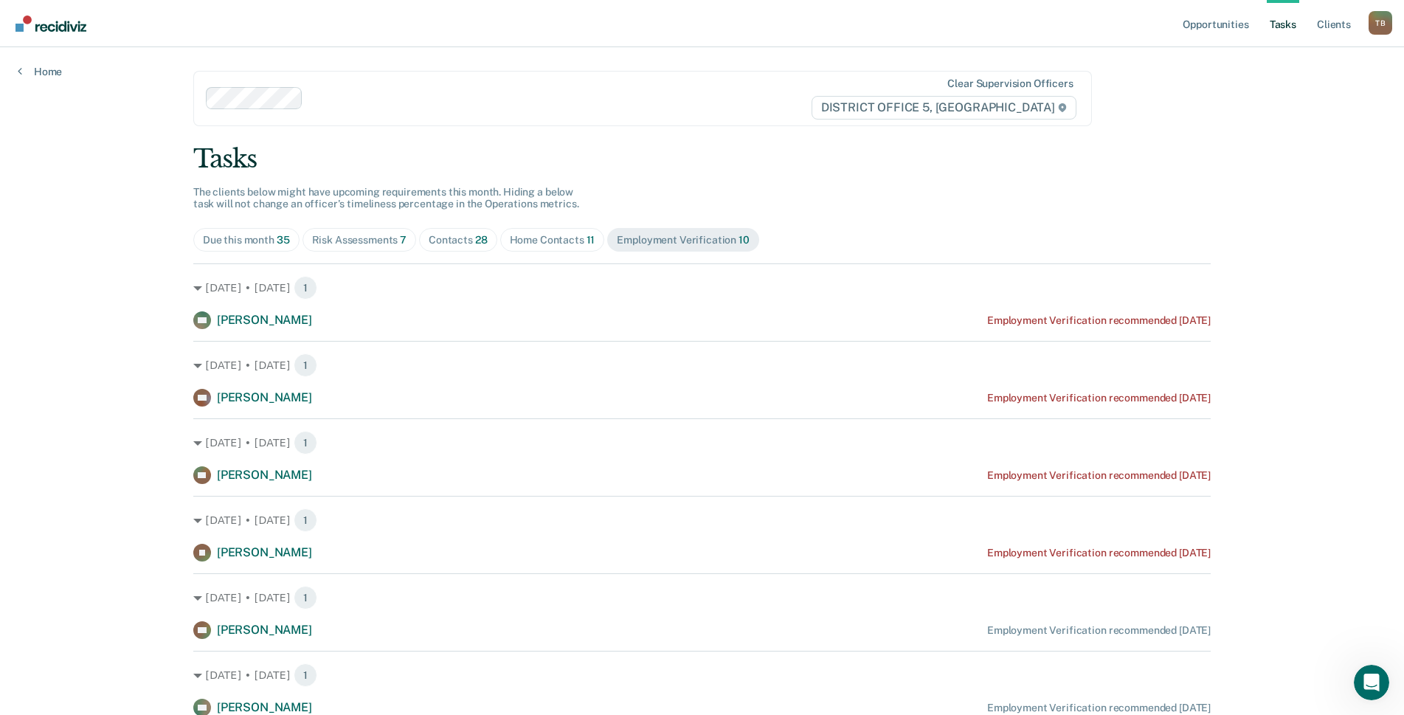
click at [668, 239] on div "Employment Verification 10" at bounding box center [683, 240] width 132 height 13
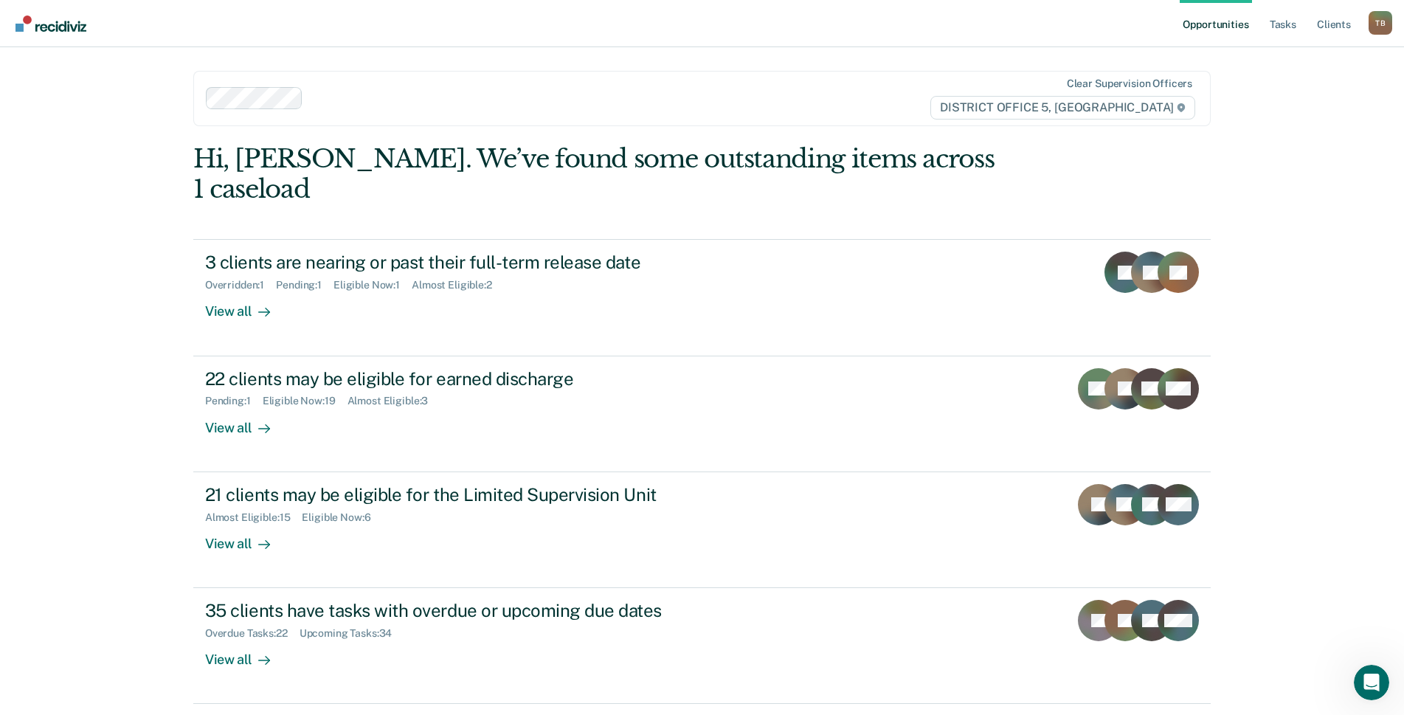
scroll to position [18, 0]
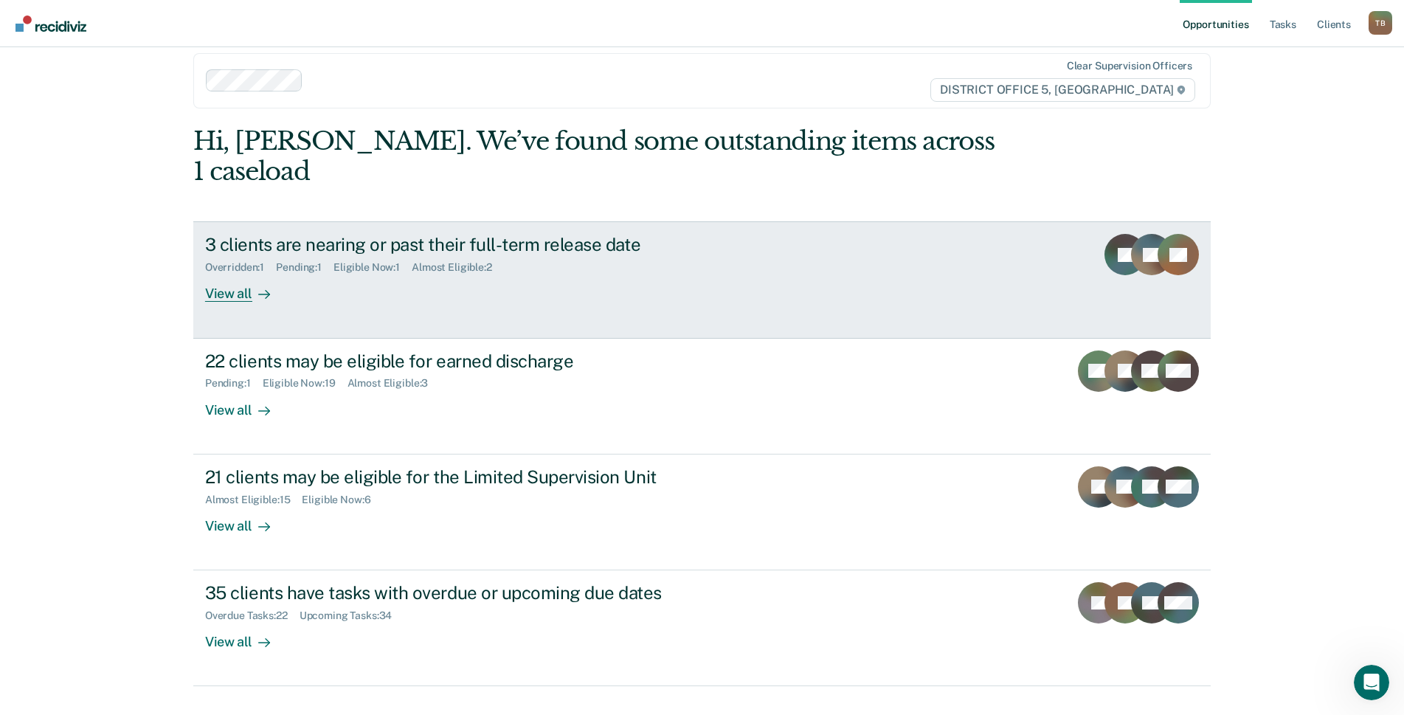
click at [218, 274] on div "View all" at bounding box center [246, 288] width 83 height 29
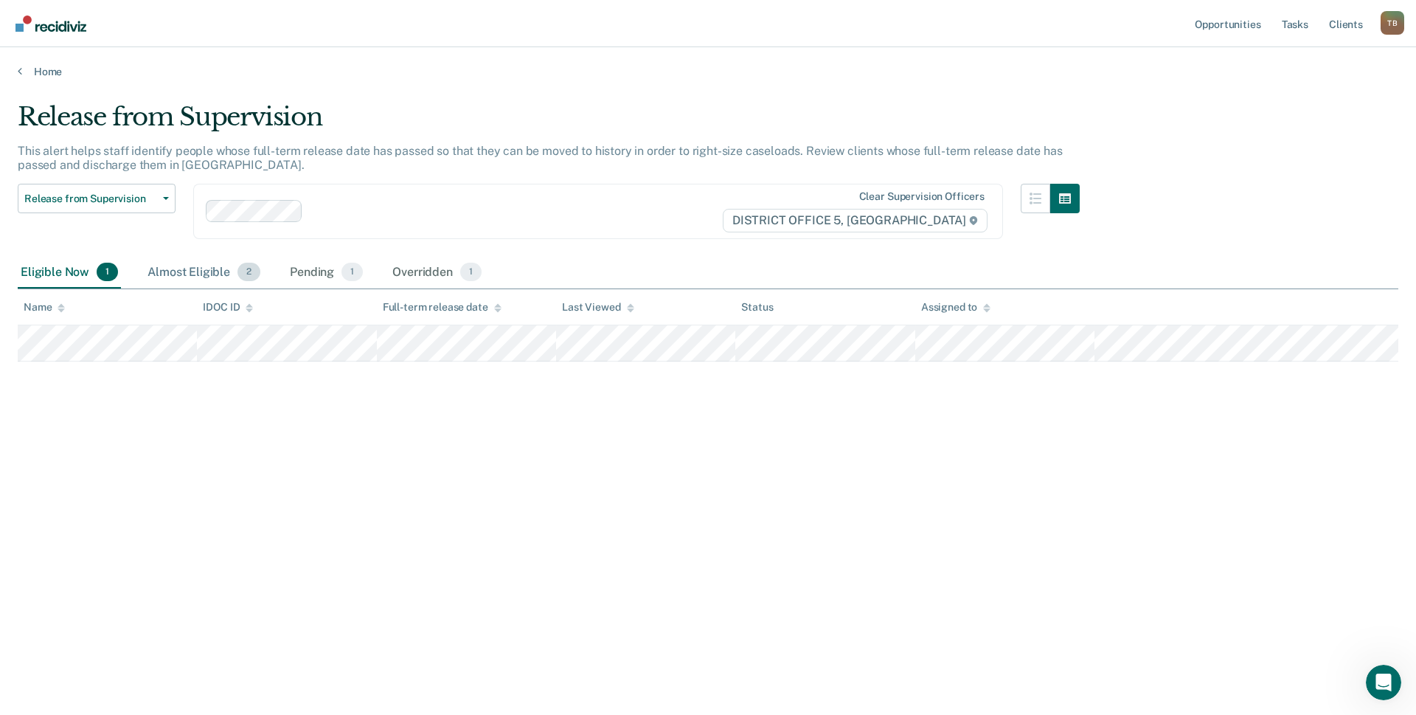
click at [206, 271] on div "Almost Eligible 2" at bounding box center [204, 273] width 119 height 32
click at [309, 271] on div "Pending 1" at bounding box center [326, 273] width 79 height 32
click at [167, 269] on div "Almost Eligible 2" at bounding box center [204, 273] width 119 height 32
click at [673, 513] on div "Release from Supervision This alert helps staff identify people whose full-term…" at bounding box center [708, 353] width 1381 height 502
click at [313, 272] on div "Pending 1" at bounding box center [326, 273] width 79 height 32
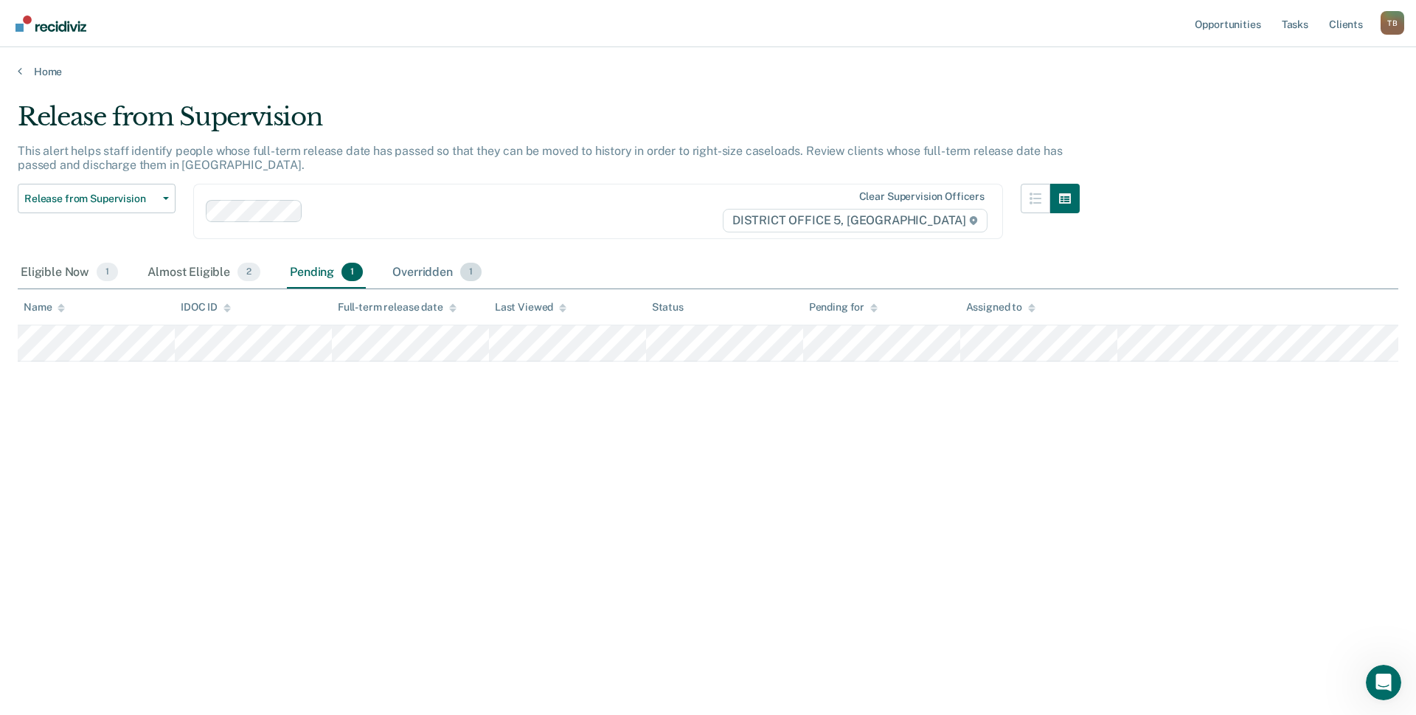
click at [415, 271] on div "Overridden 1" at bounding box center [436, 273] width 95 height 32
click at [58, 274] on div "Eligible Now 1" at bounding box center [69, 273] width 103 height 32
click at [1300, 22] on link "Tasks" at bounding box center [1295, 23] width 32 height 47
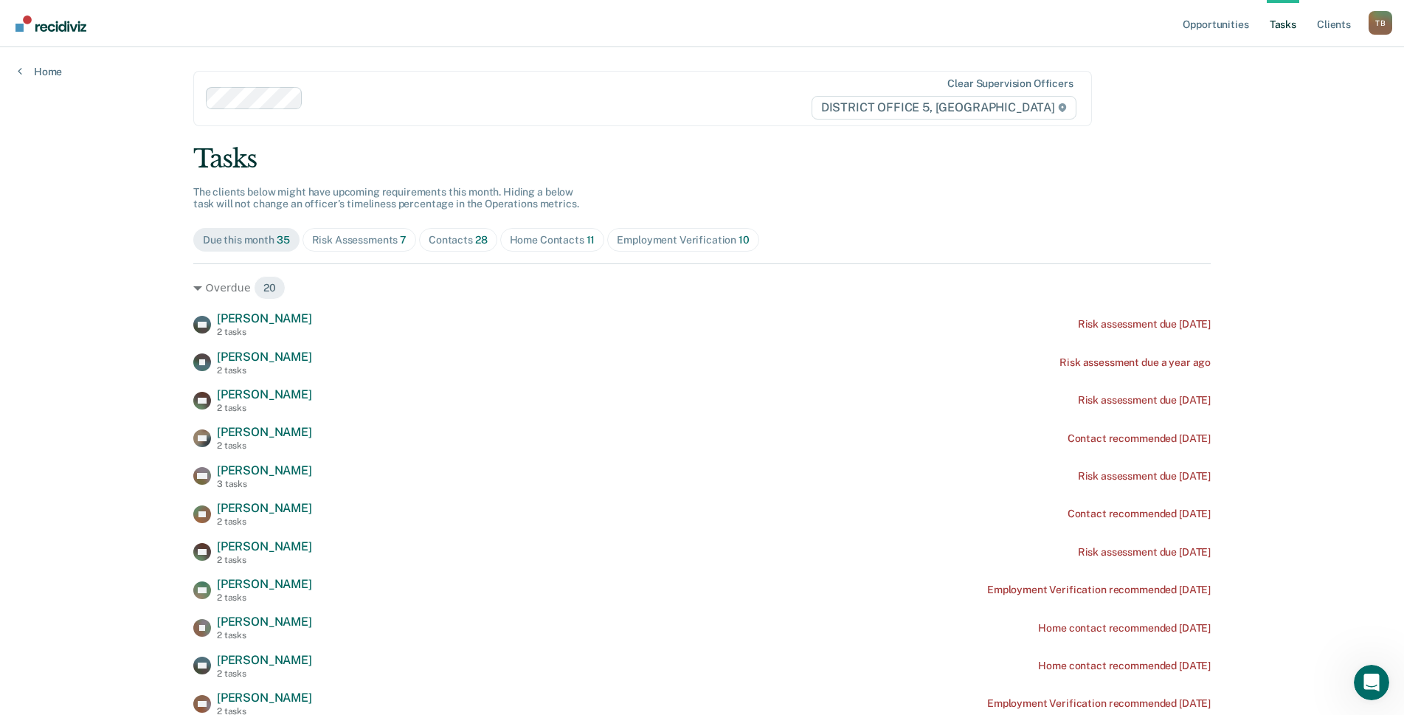
click at [464, 237] on div "Contacts 28" at bounding box center [458, 240] width 59 height 13
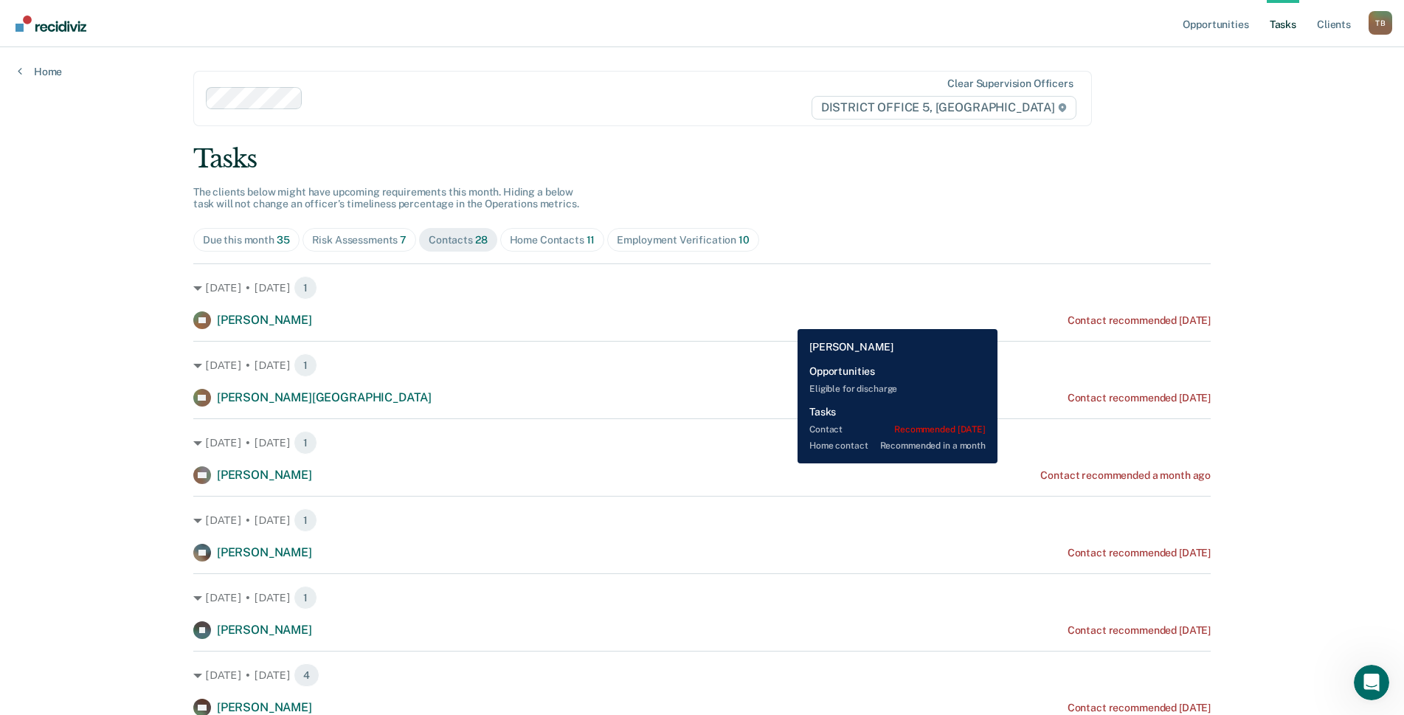
click at [786, 318] on div "[PERSON_NAME] Contact recommended [DATE]" at bounding box center [701, 320] width 1017 height 18
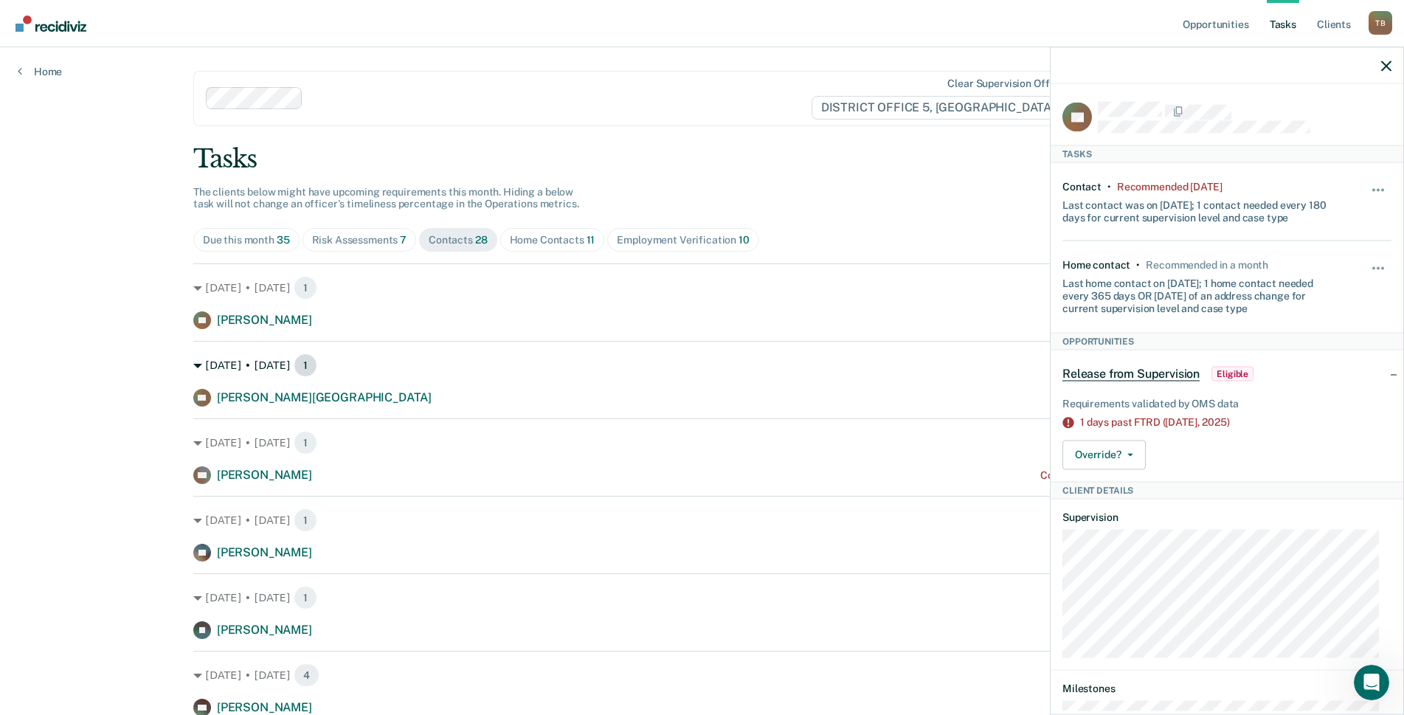
click at [523, 375] on div "[DATE] • [DATE] 1" at bounding box center [701, 365] width 1017 height 24
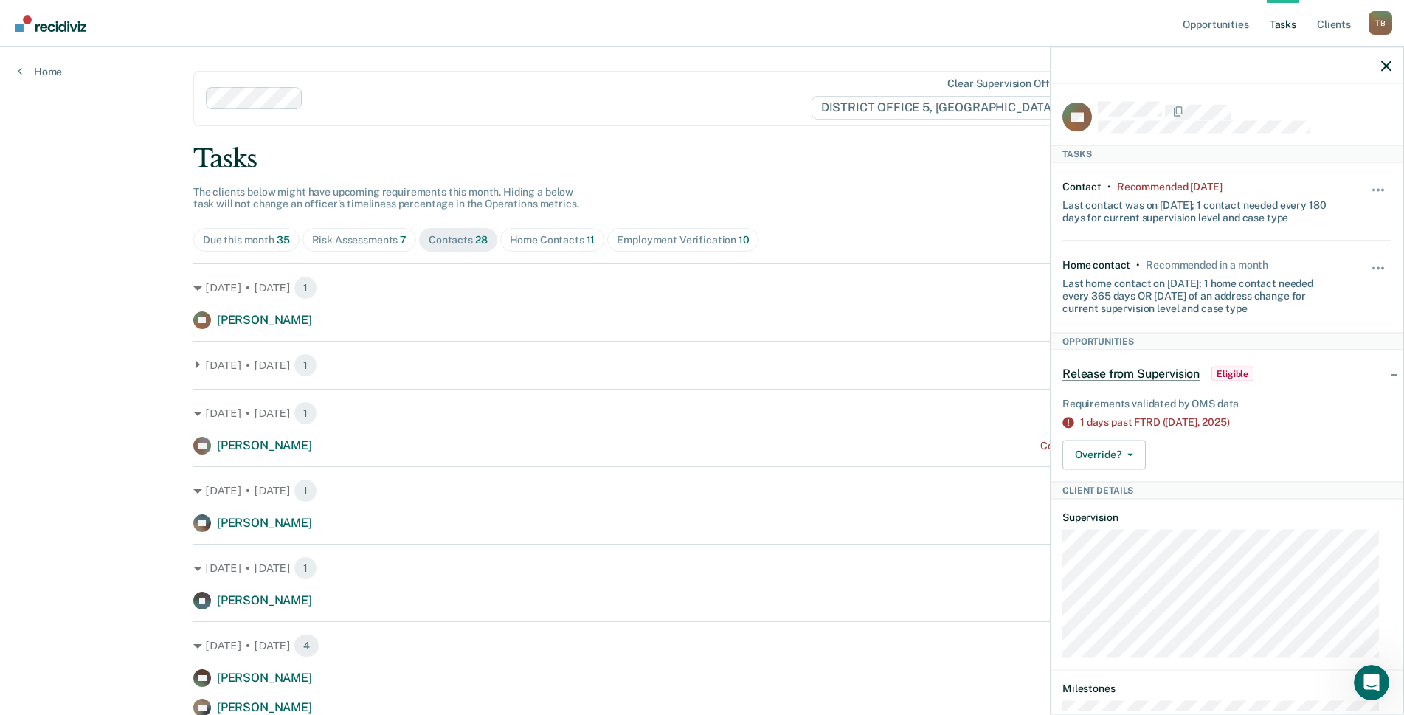
click at [1393, 66] on div at bounding box center [1226, 65] width 353 height 37
click at [1389, 66] on icon "button" at bounding box center [1386, 65] width 10 height 10
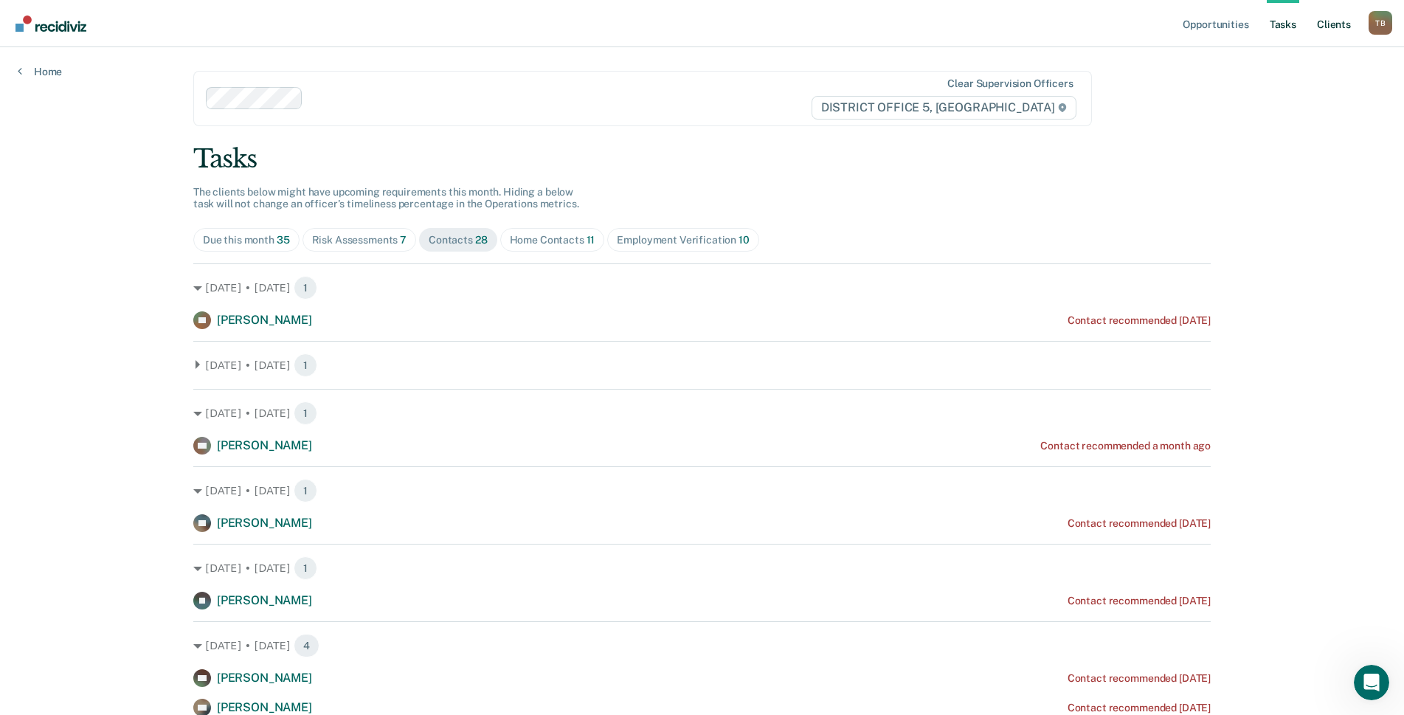
click at [1337, 26] on link "Client s" at bounding box center [1334, 23] width 40 height 47
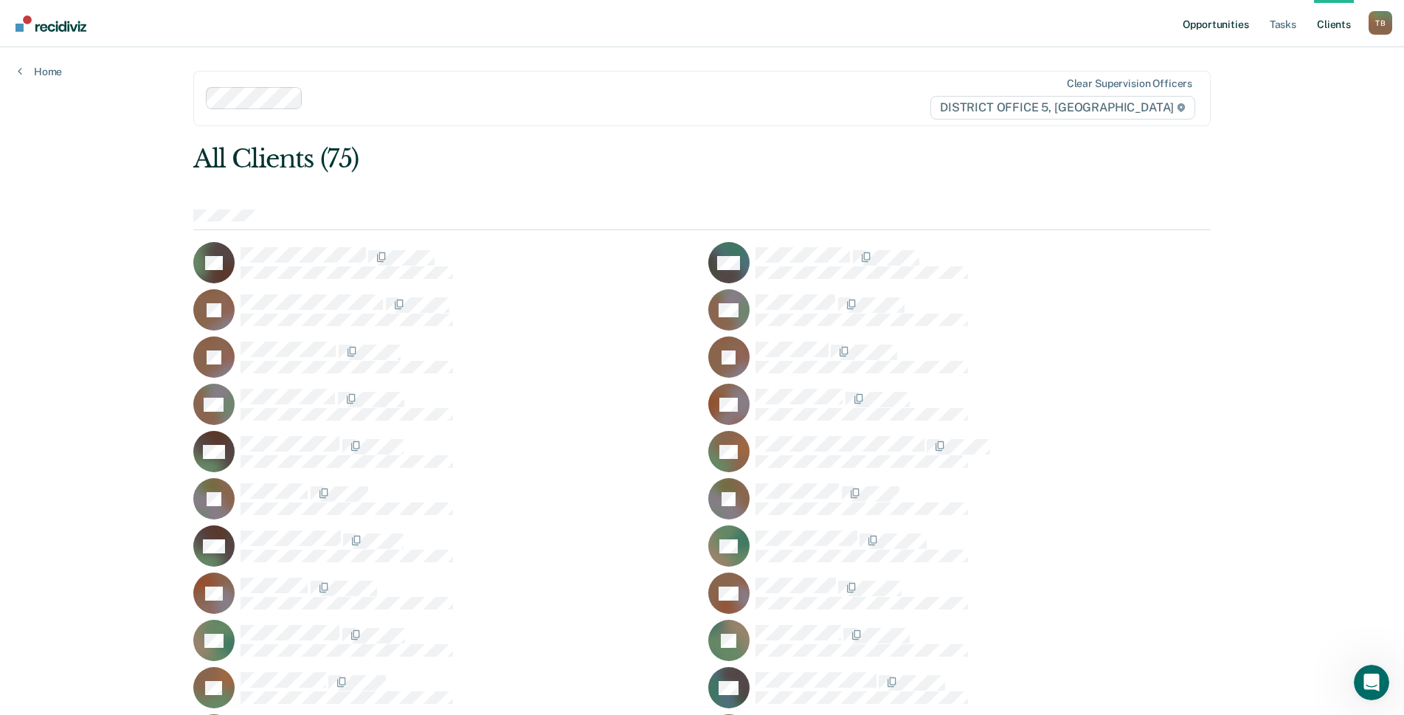
click at [1210, 21] on link "Opportunities" at bounding box center [1215, 23] width 72 height 47
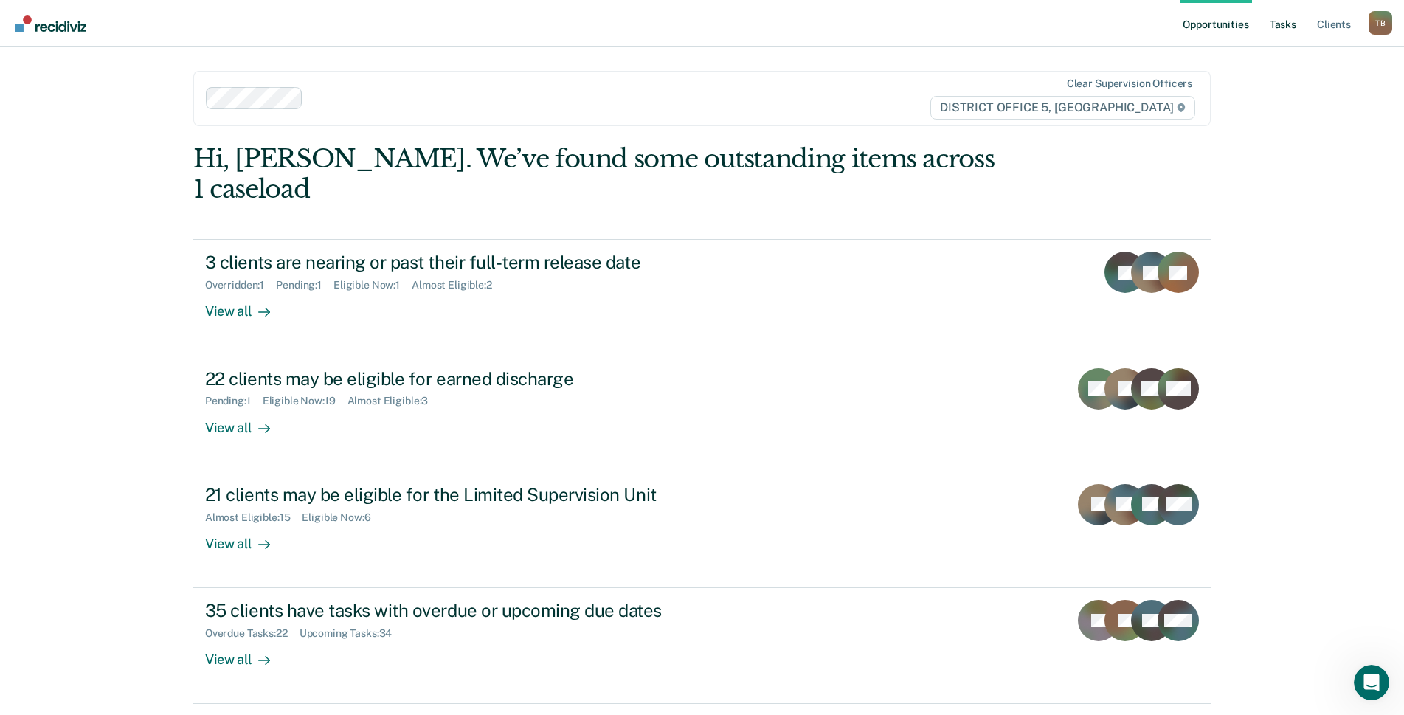
click at [1279, 30] on link "Tasks" at bounding box center [1282, 23] width 32 height 47
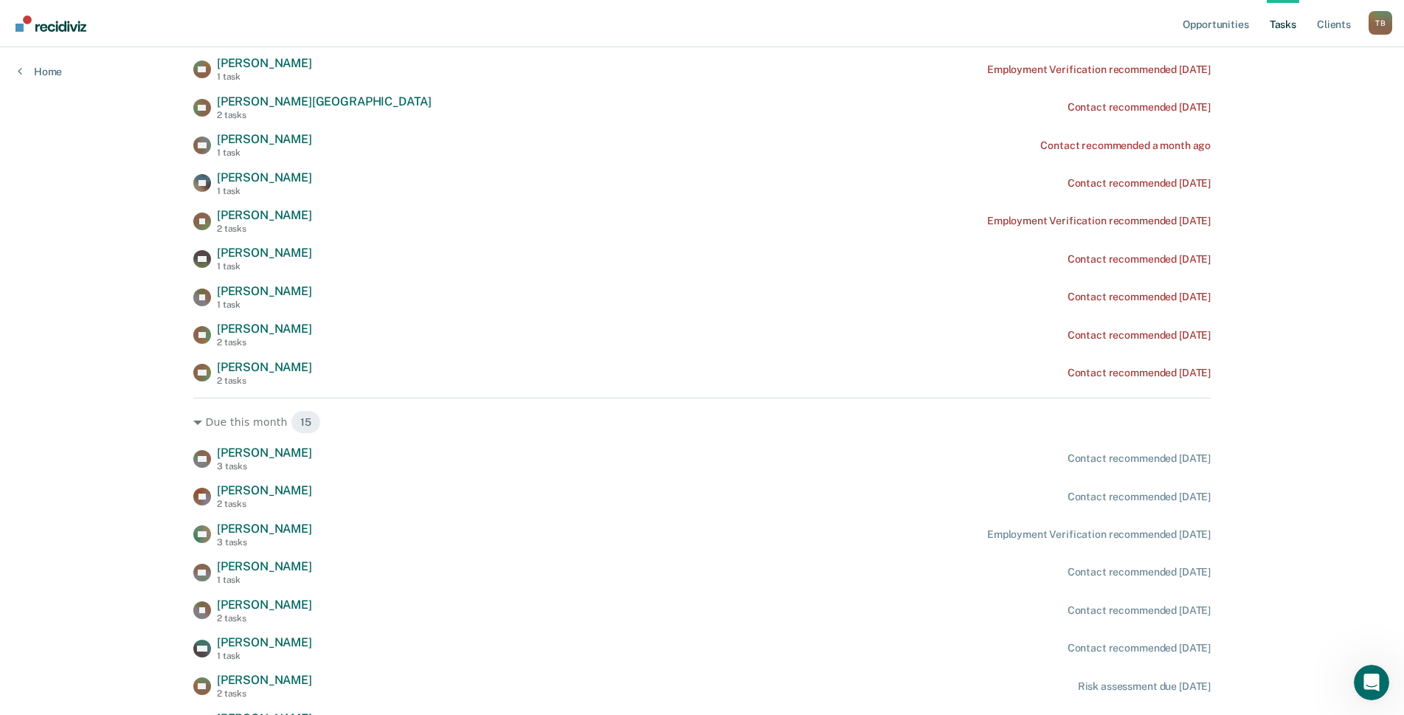
scroll to position [738, 0]
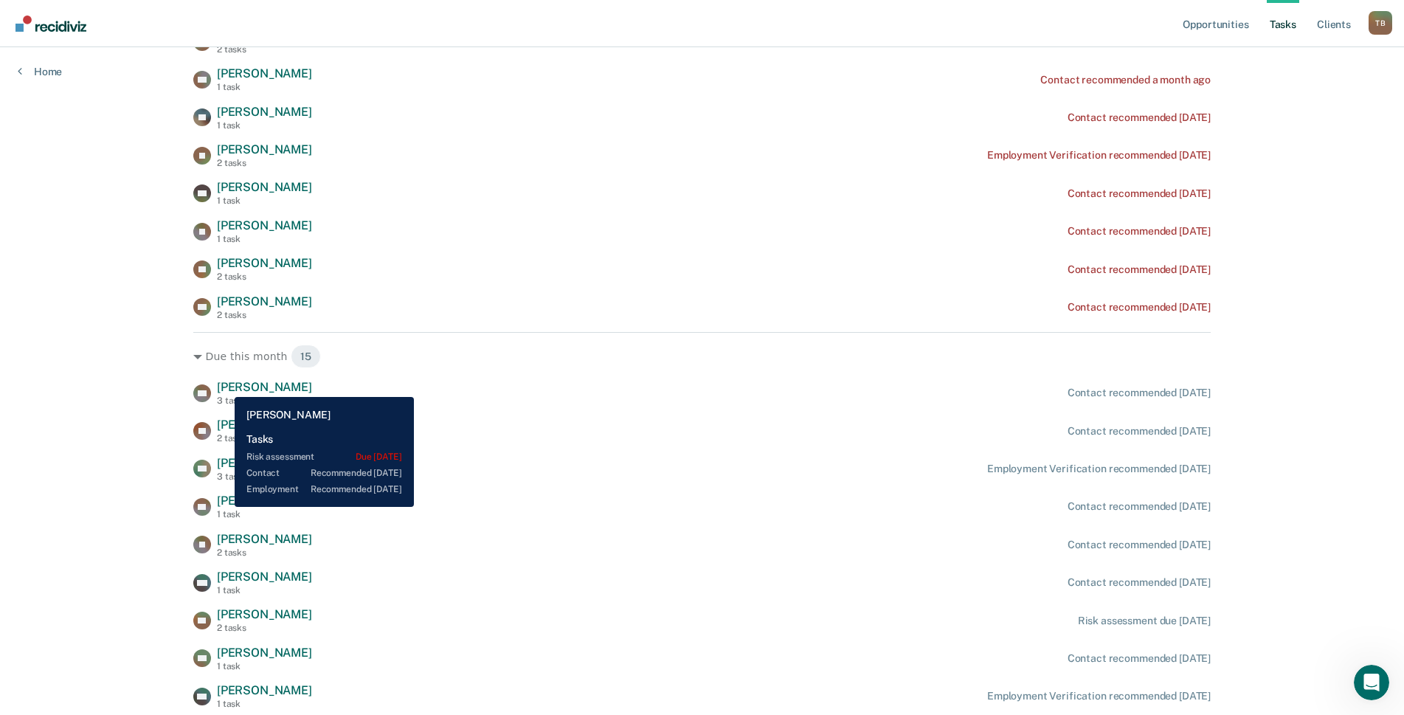
click at [224, 385] on span "[PERSON_NAME]" at bounding box center [264, 387] width 95 height 14
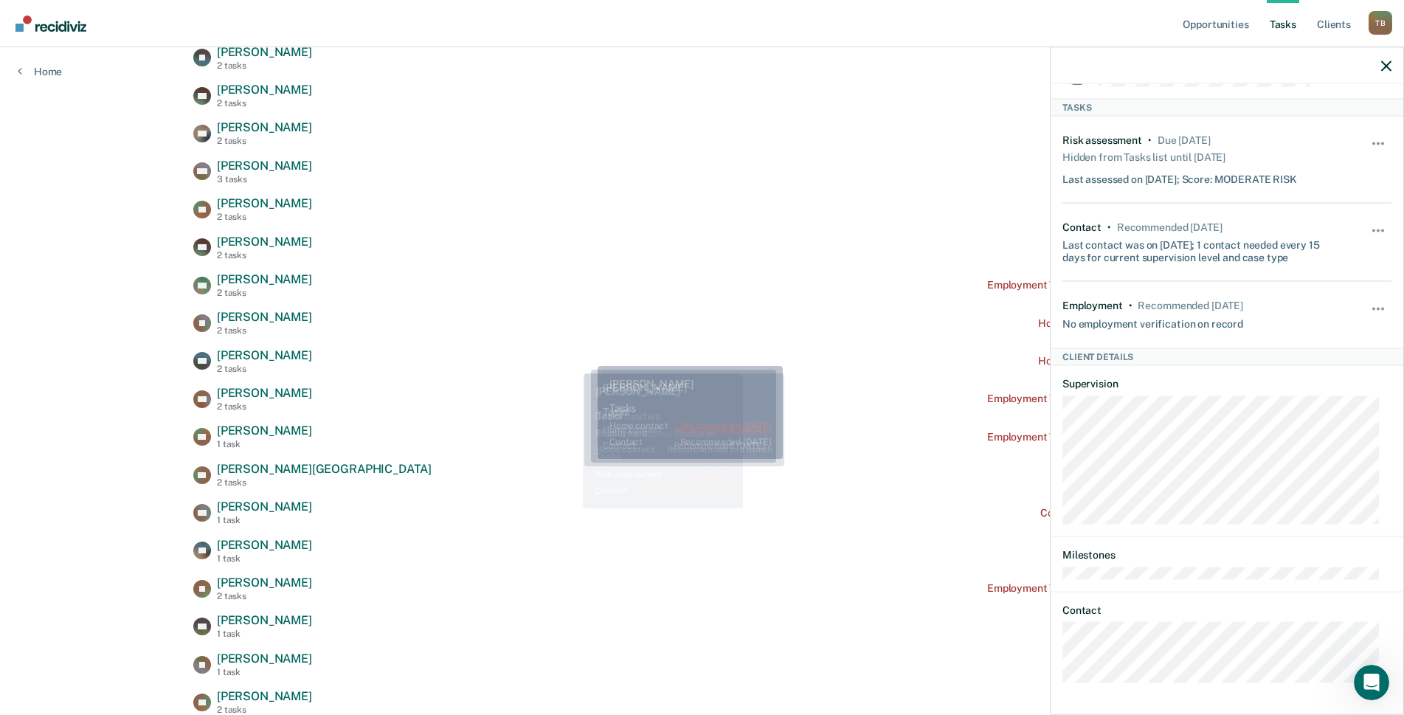
scroll to position [0, 0]
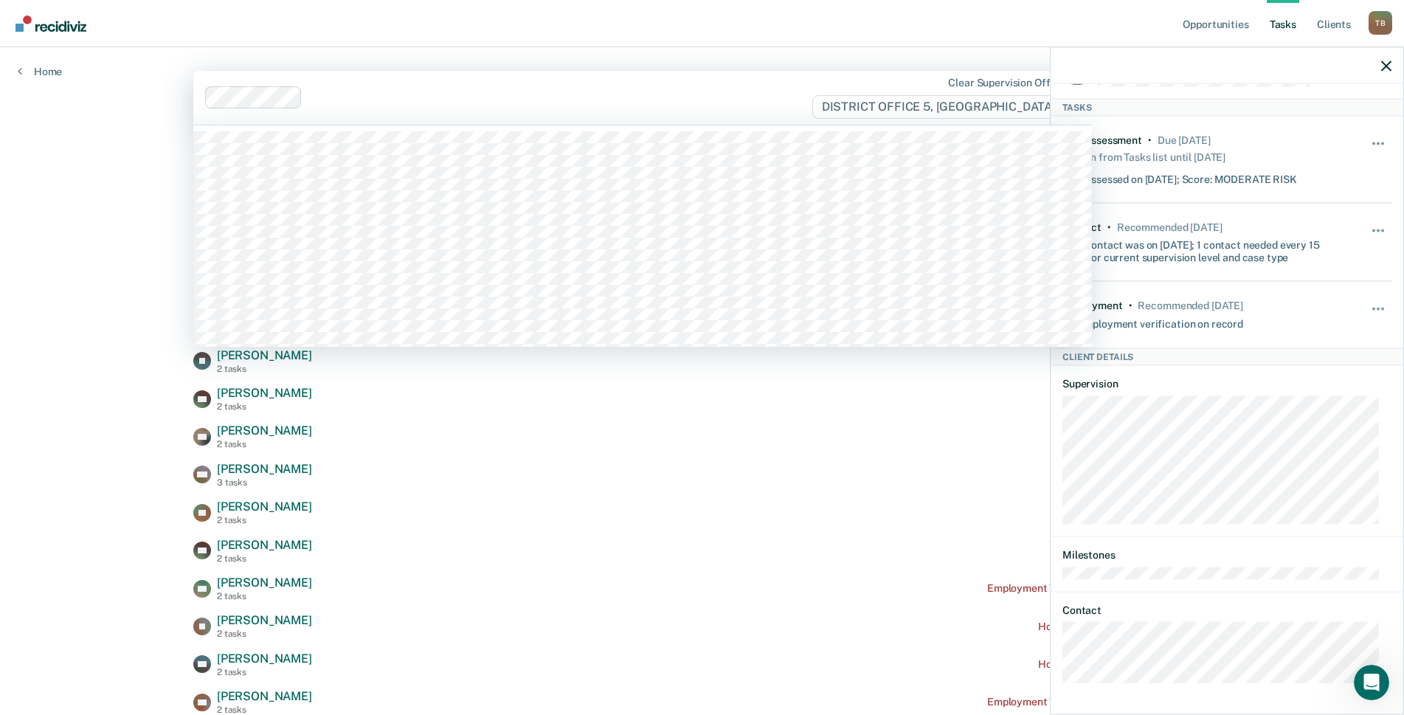
click at [791, 111] on div "Clear supervision officers DISTRICT OFFICE 5, [GEOGRAPHIC_DATA]" at bounding box center [642, 98] width 898 height 54
click at [684, 32] on nav "Opportunities Tasks Client s [PERSON_NAME] Profile How it works Log Out" at bounding box center [702, 23] width 1380 height 46
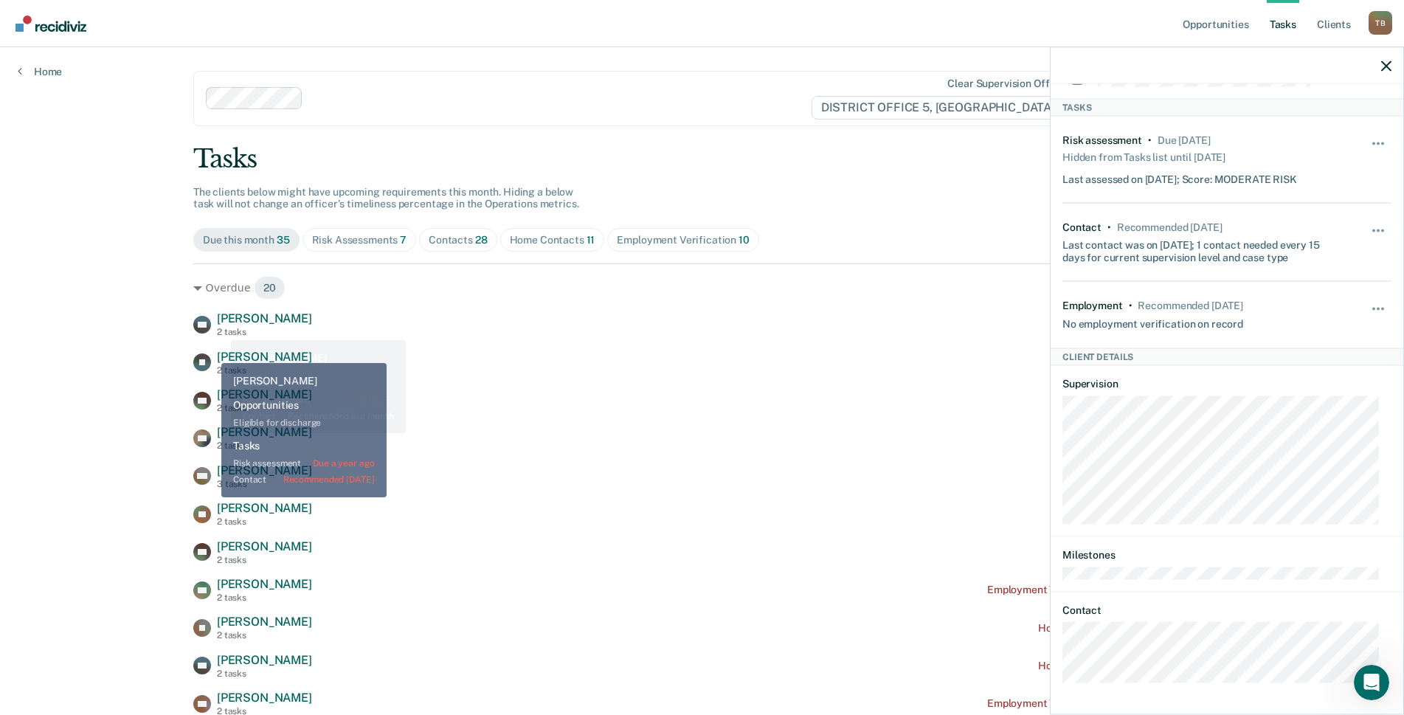
click at [221, 321] on span "[PERSON_NAME]" at bounding box center [264, 318] width 95 height 14
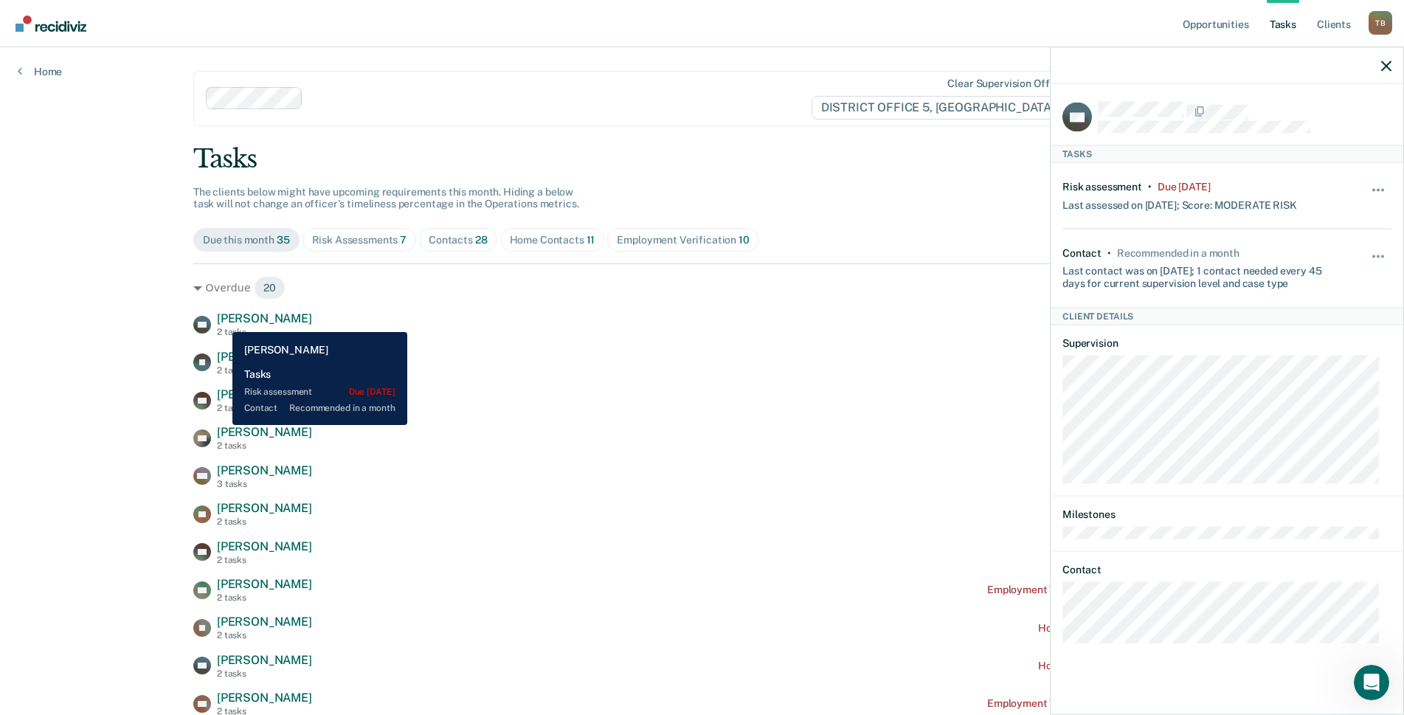
scroll to position [9, 0]
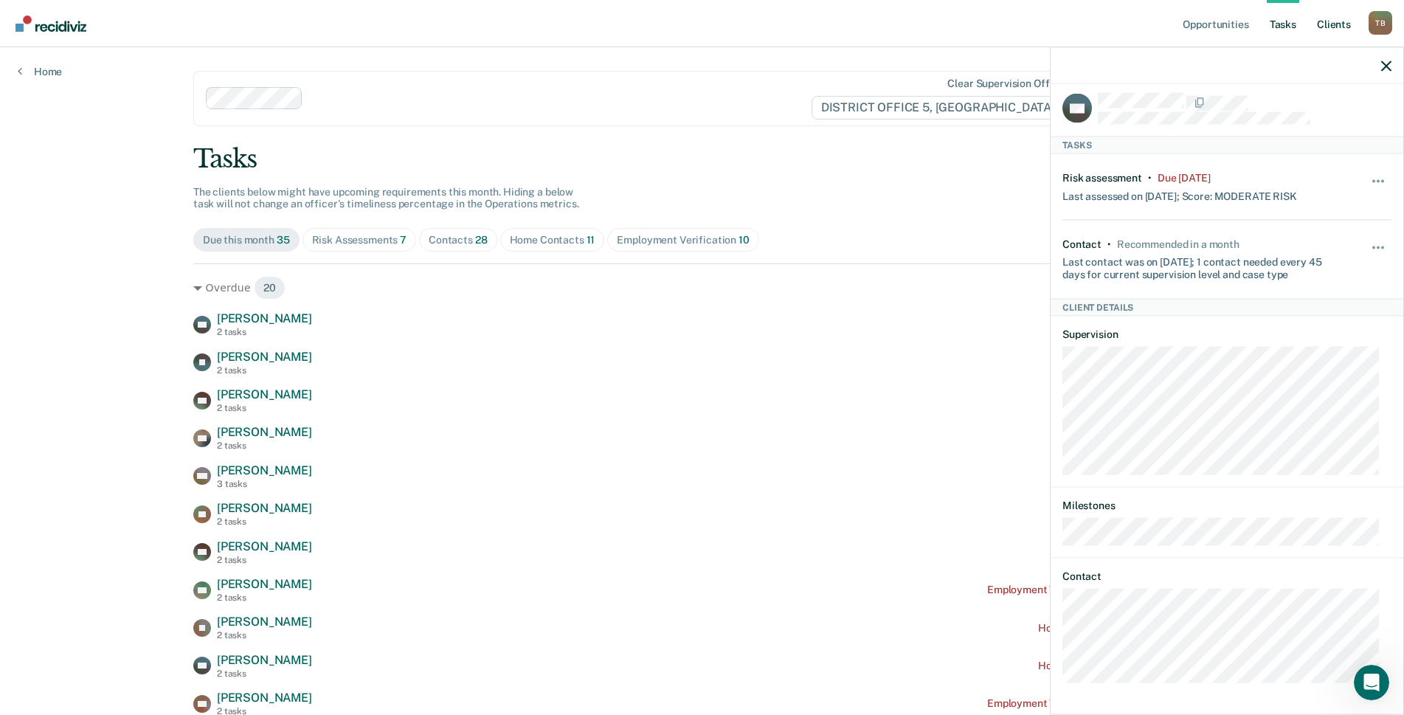
click at [1337, 19] on link "Client s" at bounding box center [1334, 23] width 40 height 47
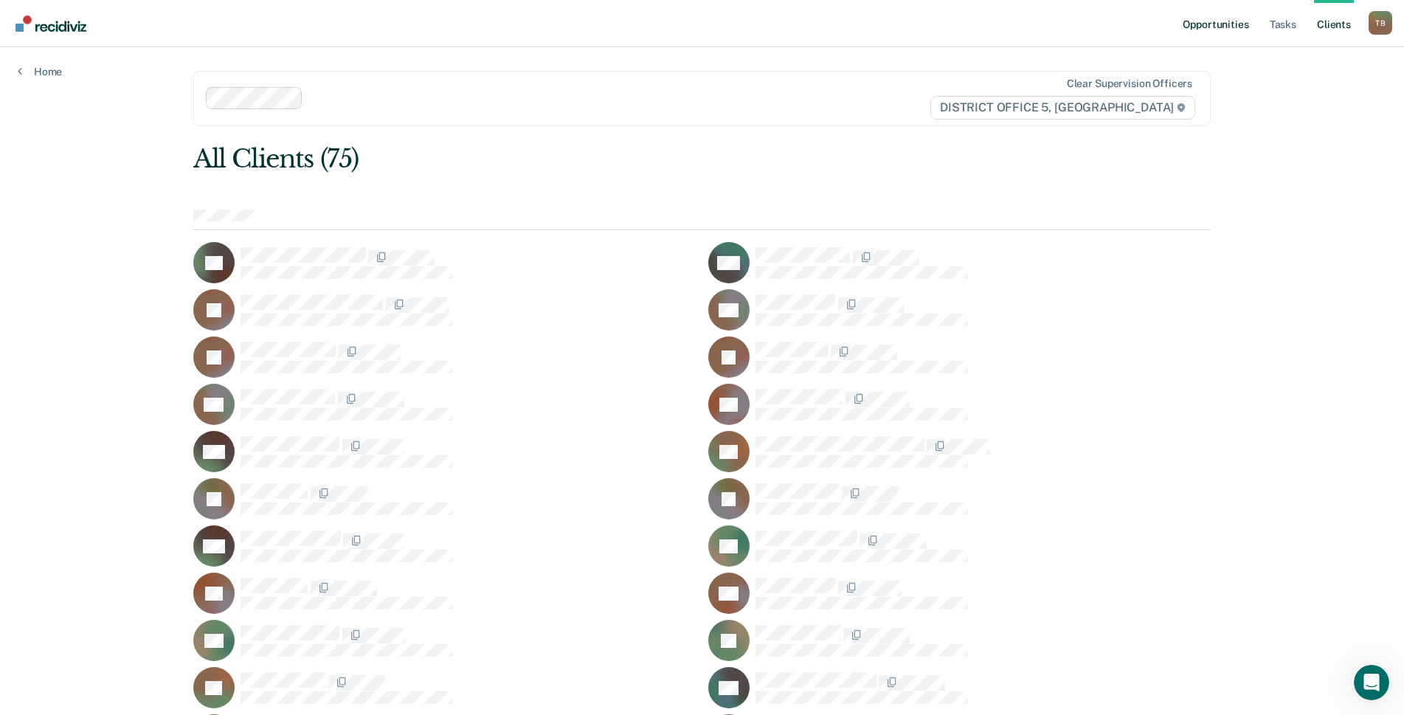
click at [1218, 24] on link "Opportunities" at bounding box center [1215, 23] width 72 height 47
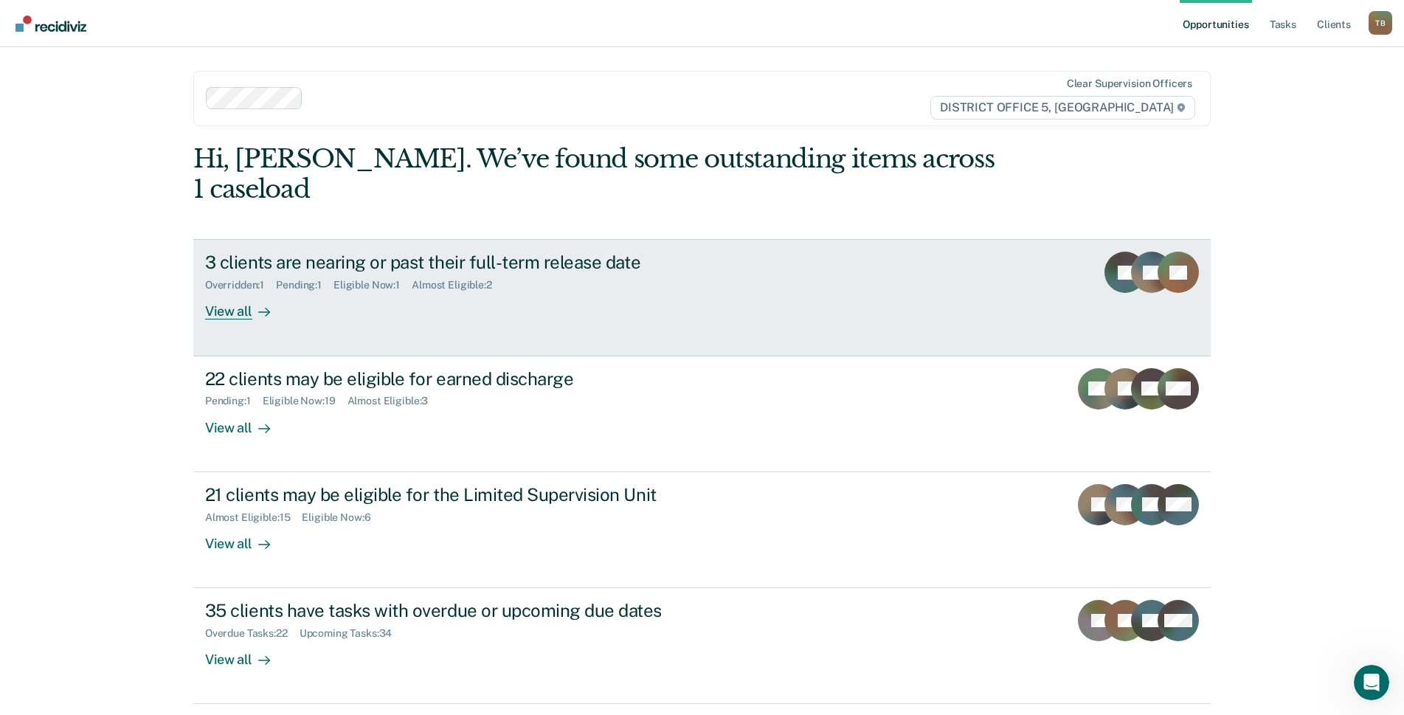
scroll to position [18, 0]
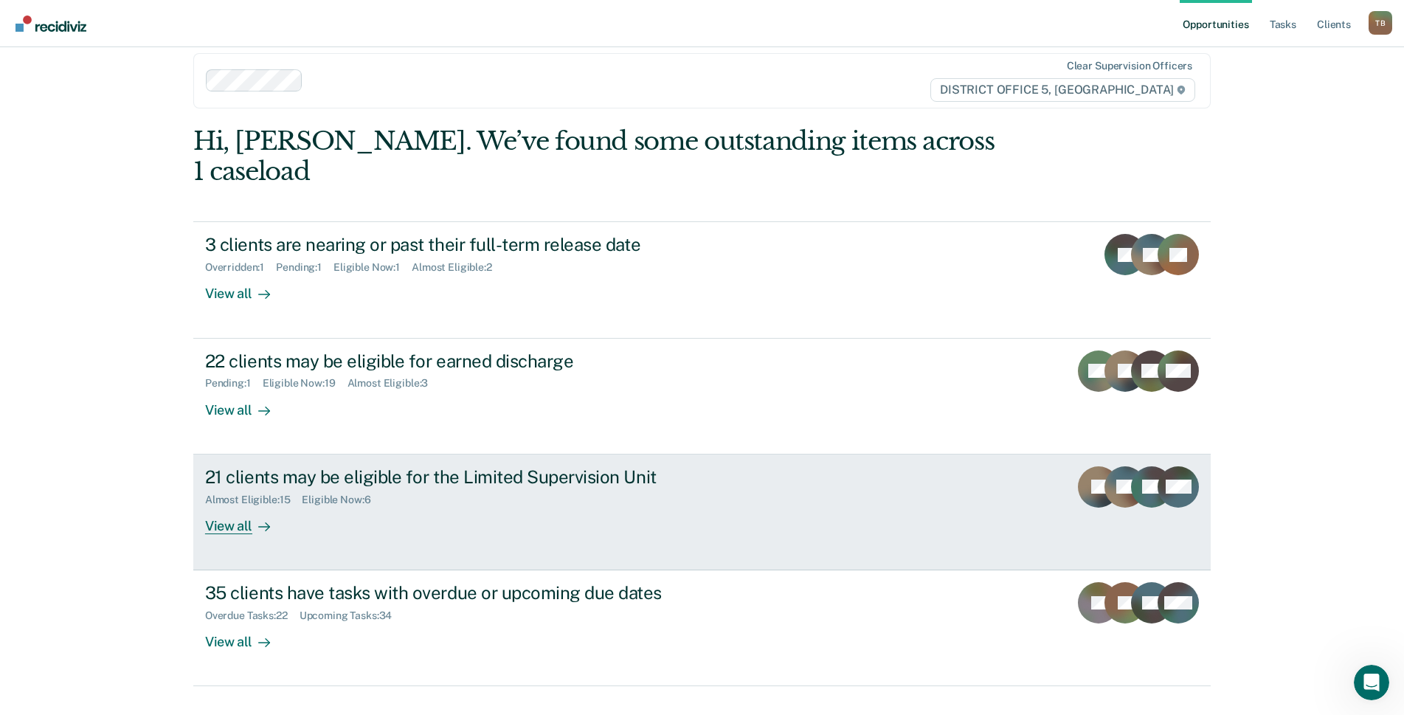
click at [361, 481] on div "21 clients may be eligible for the Limited Supervision Unit Almost Eligible : 1…" at bounding box center [481, 500] width 553 height 68
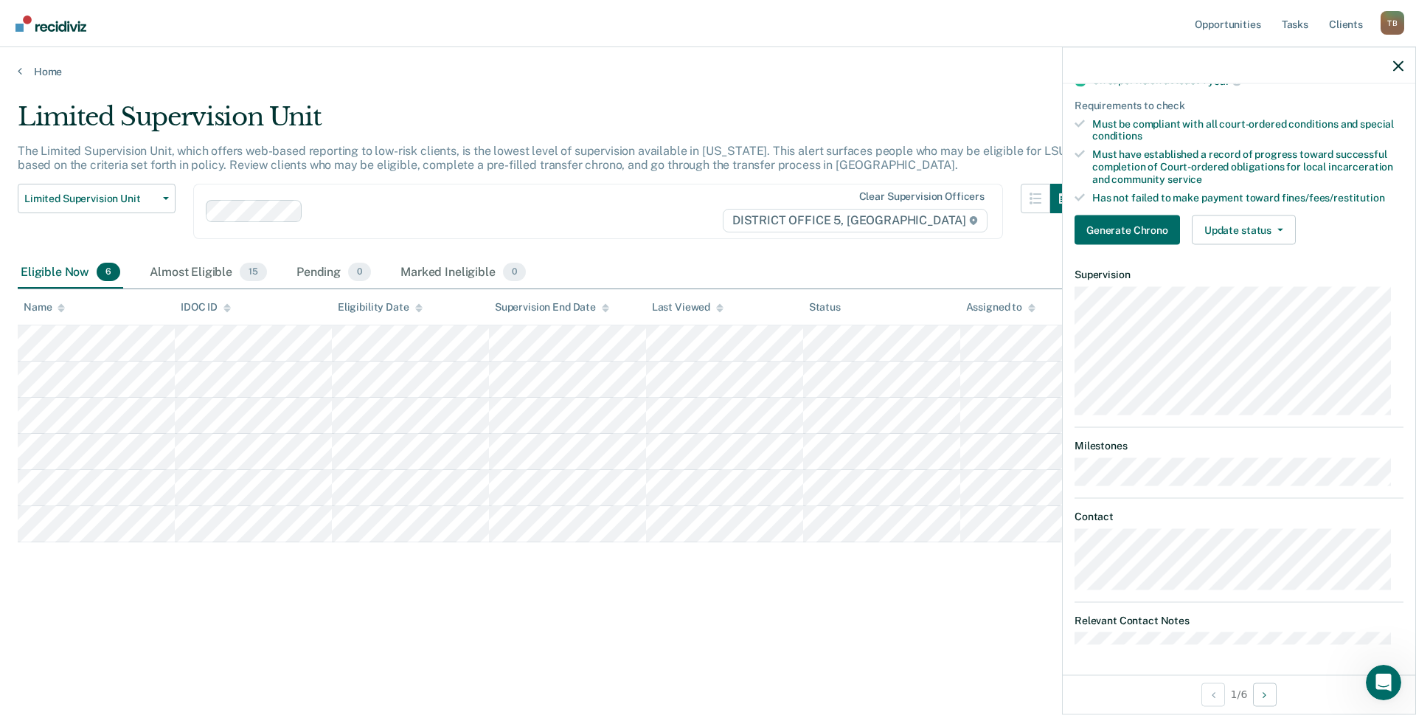
scroll to position [227, 0]
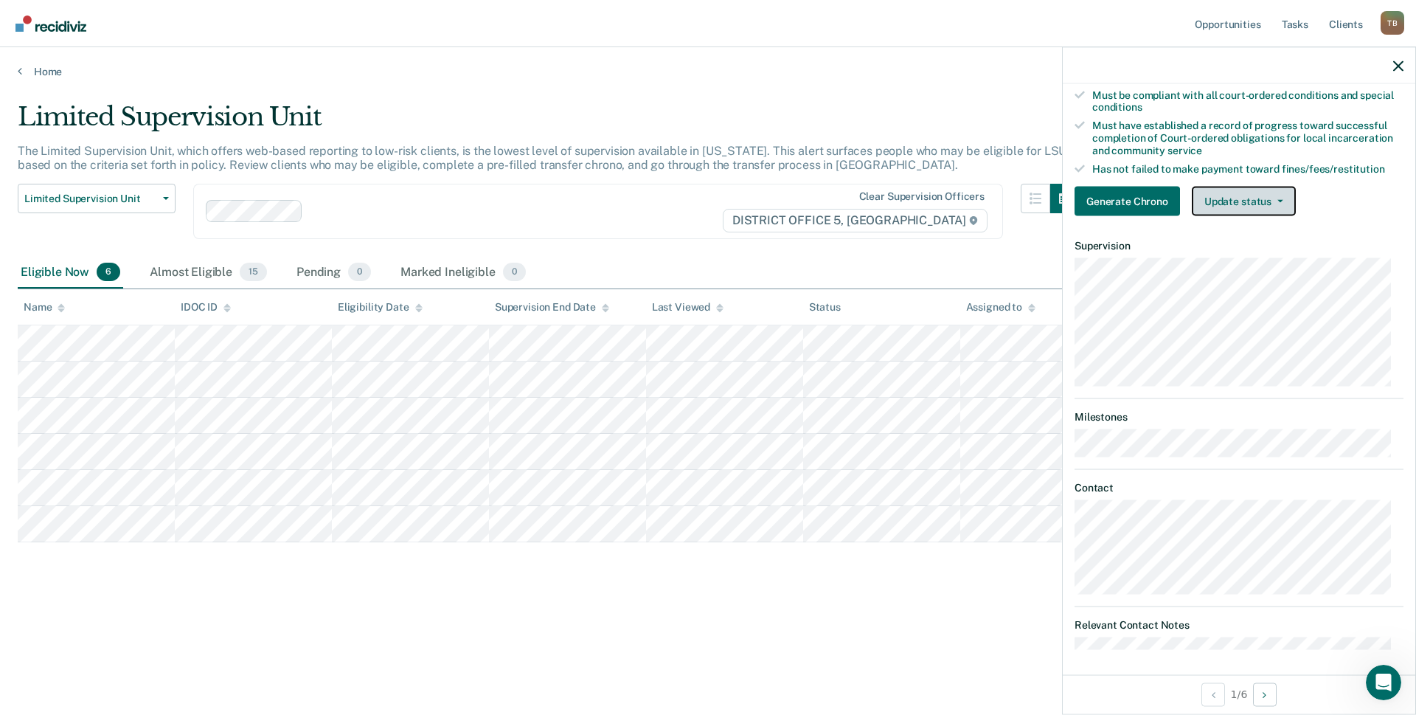
click at [1285, 209] on button "Update status" at bounding box center [1244, 202] width 104 height 30
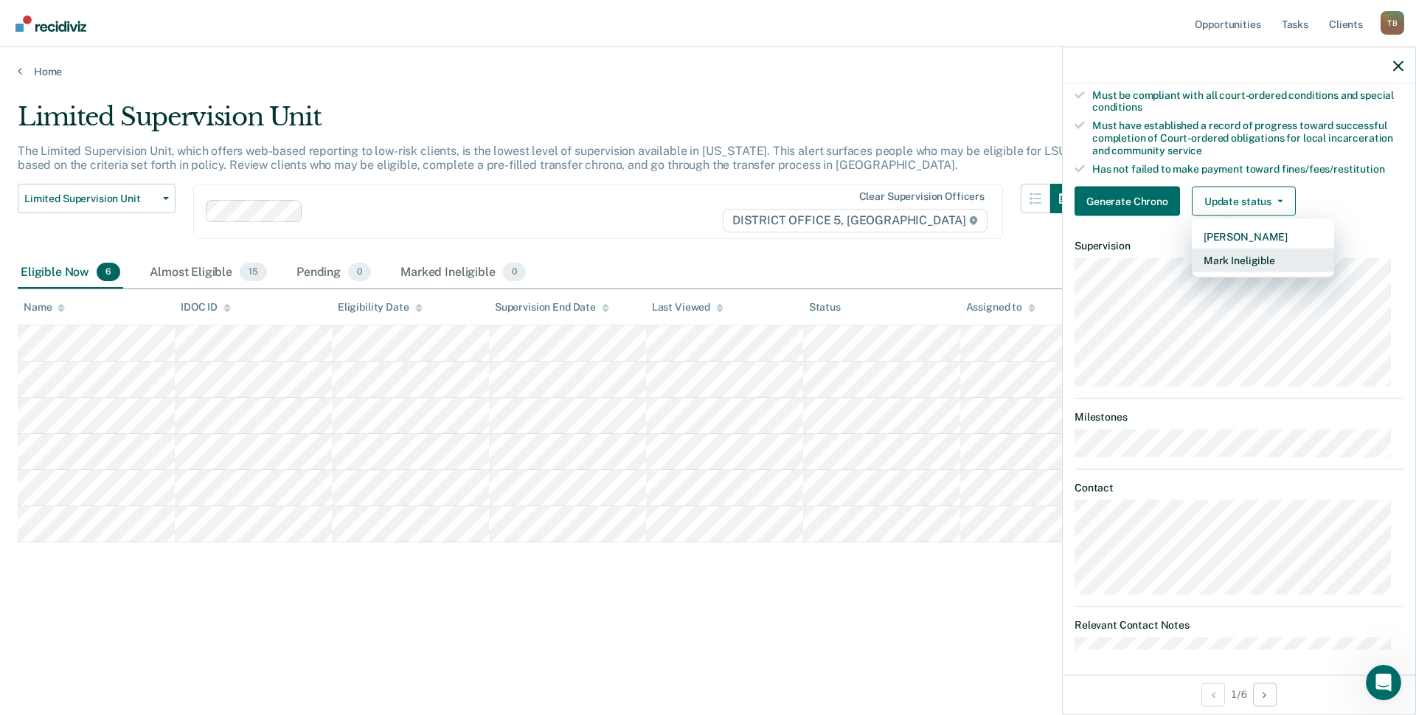
click at [1277, 271] on button "Mark Ineligible" at bounding box center [1263, 261] width 142 height 24
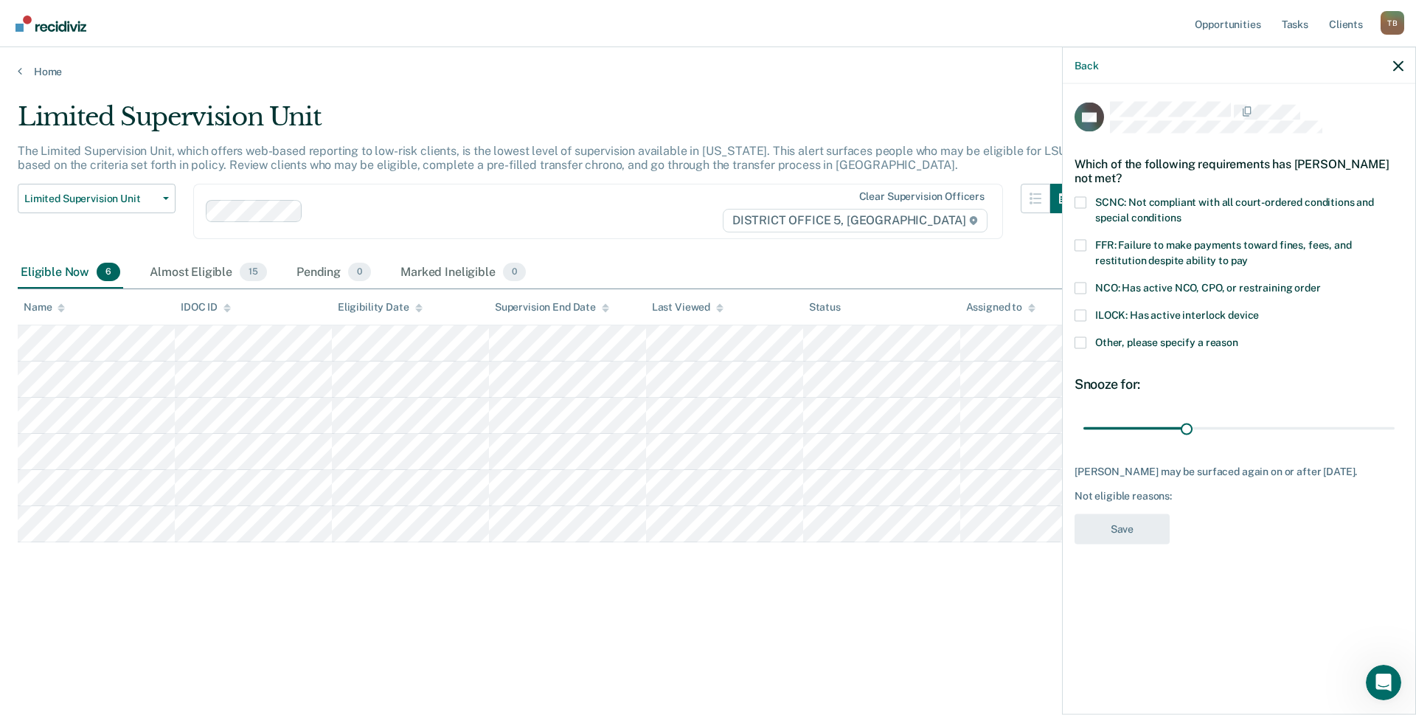
click at [1081, 244] on span at bounding box center [1081, 245] width 12 height 12
click at [1248, 254] on input "FFR: Failure to make payments toward fines, fees, and restitution despite abili…" at bounding box center [1248, 254] width 0 height 0
click at [1117, 538] on button "Save" at bounding box center [1122, 528] width 95 height 30
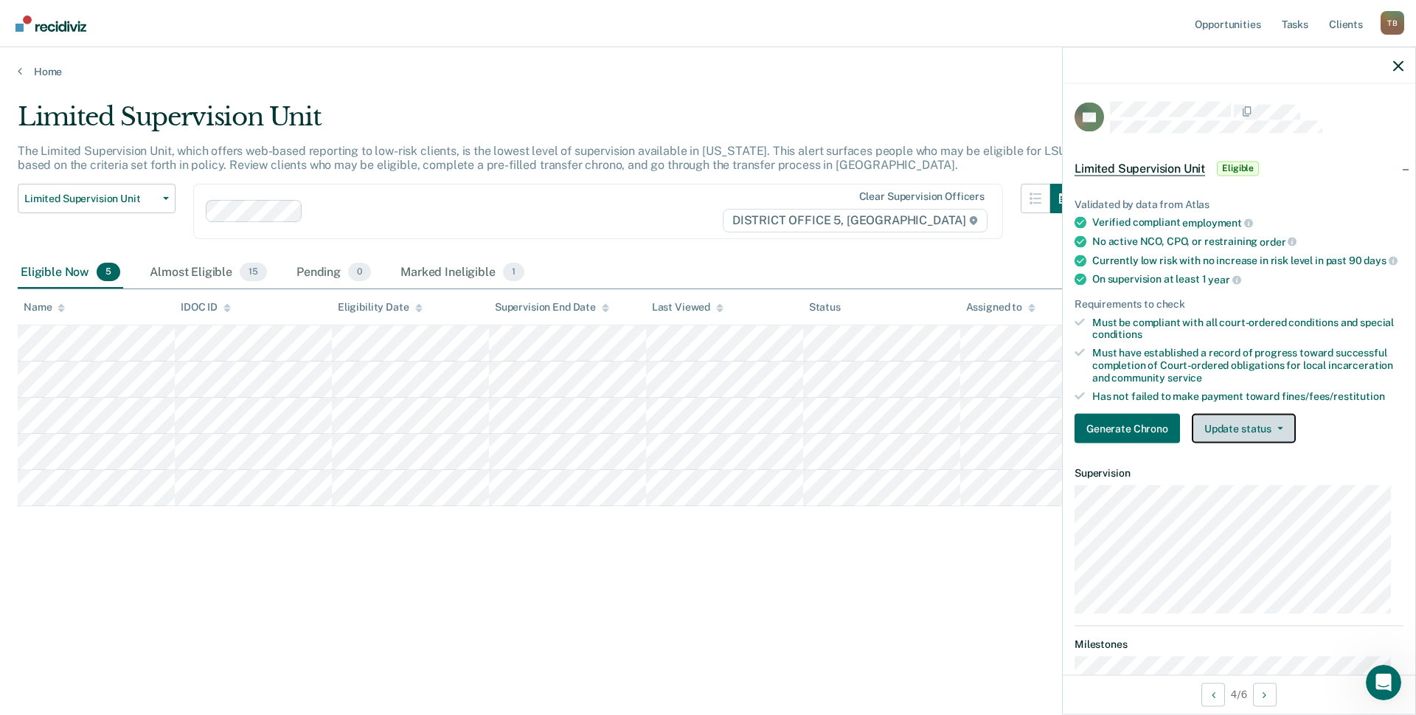
click at [1285, 441] on button "Update status" at bounding box center [1244, 429] width 104 height 30
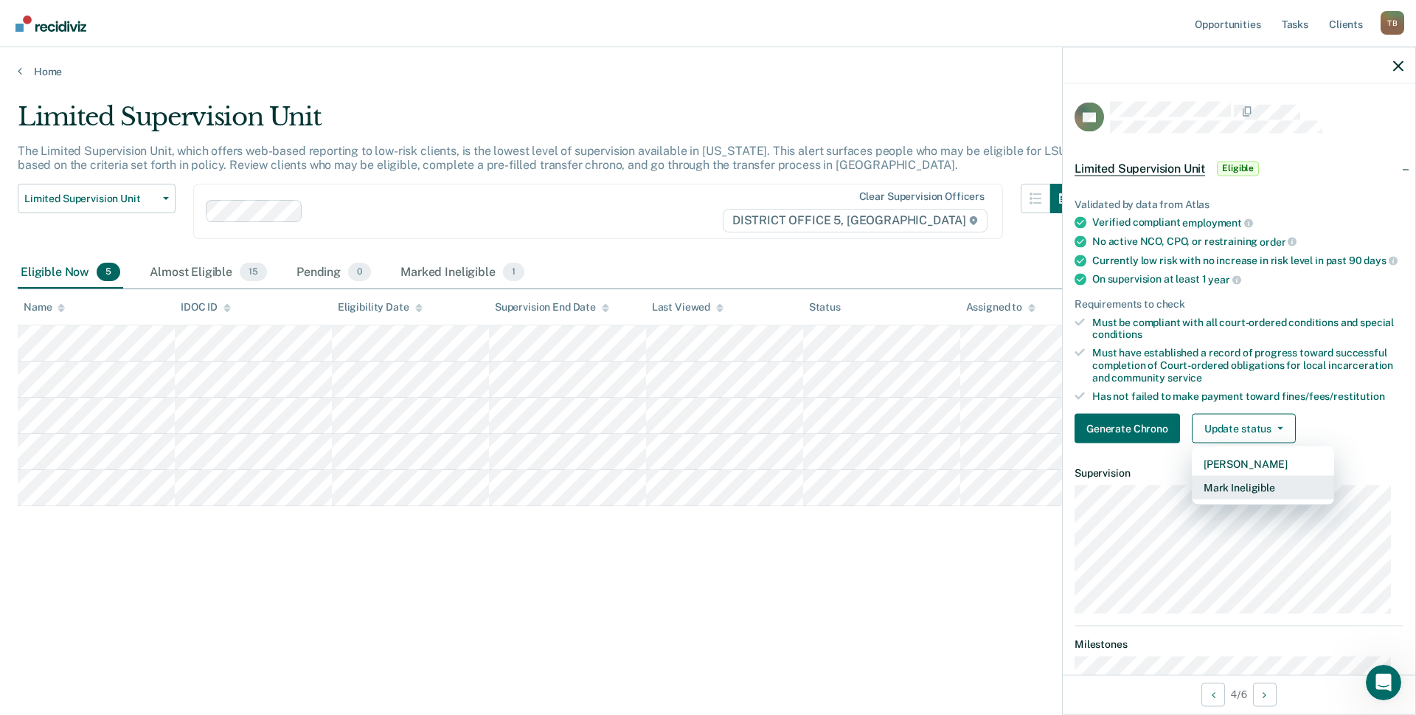
click at [1267, 499] on button "Mark Ineligible" at bounding box center [1263, 488] width 142 height 24
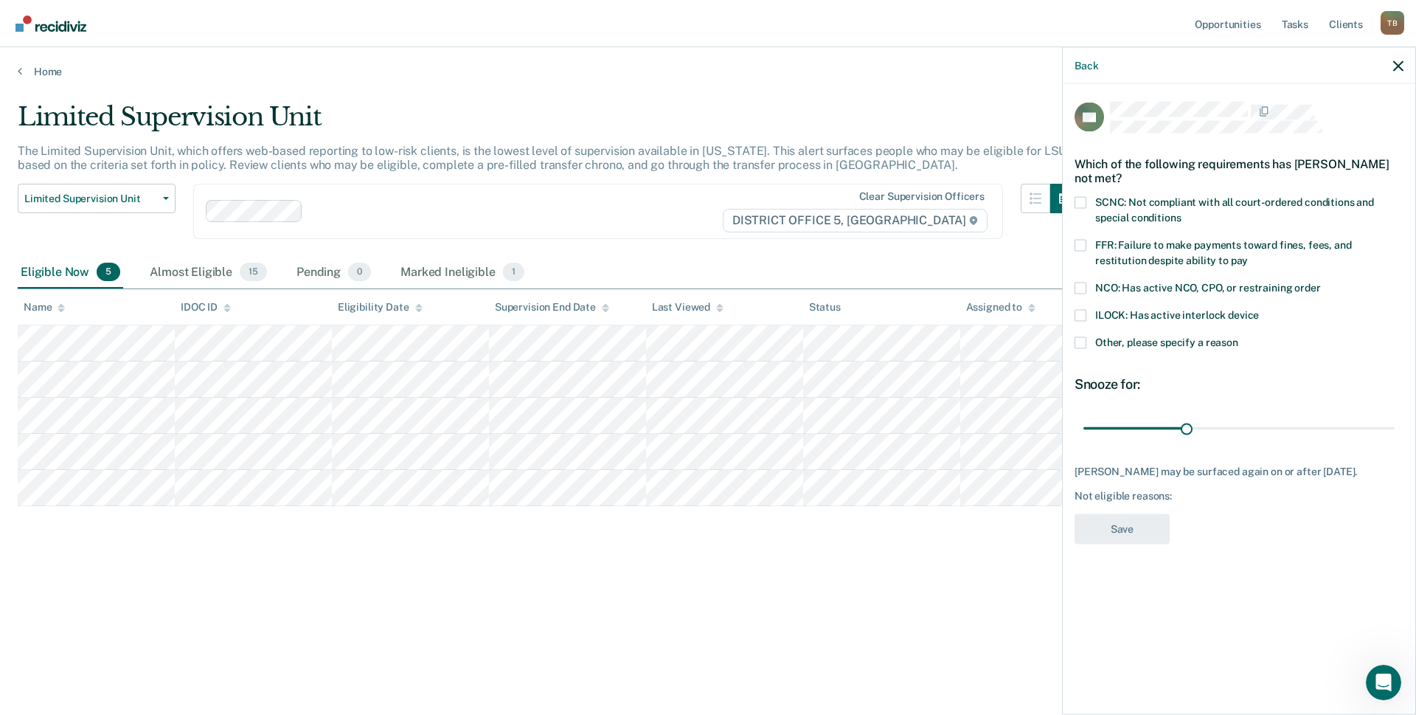
click at [1084, 339] on span at bounding box center [1081, 342] width 12 height 12
click at [1238, 336] on input "Other, please specify a reason" at bounding box center [1238, 336] width 0 height 0
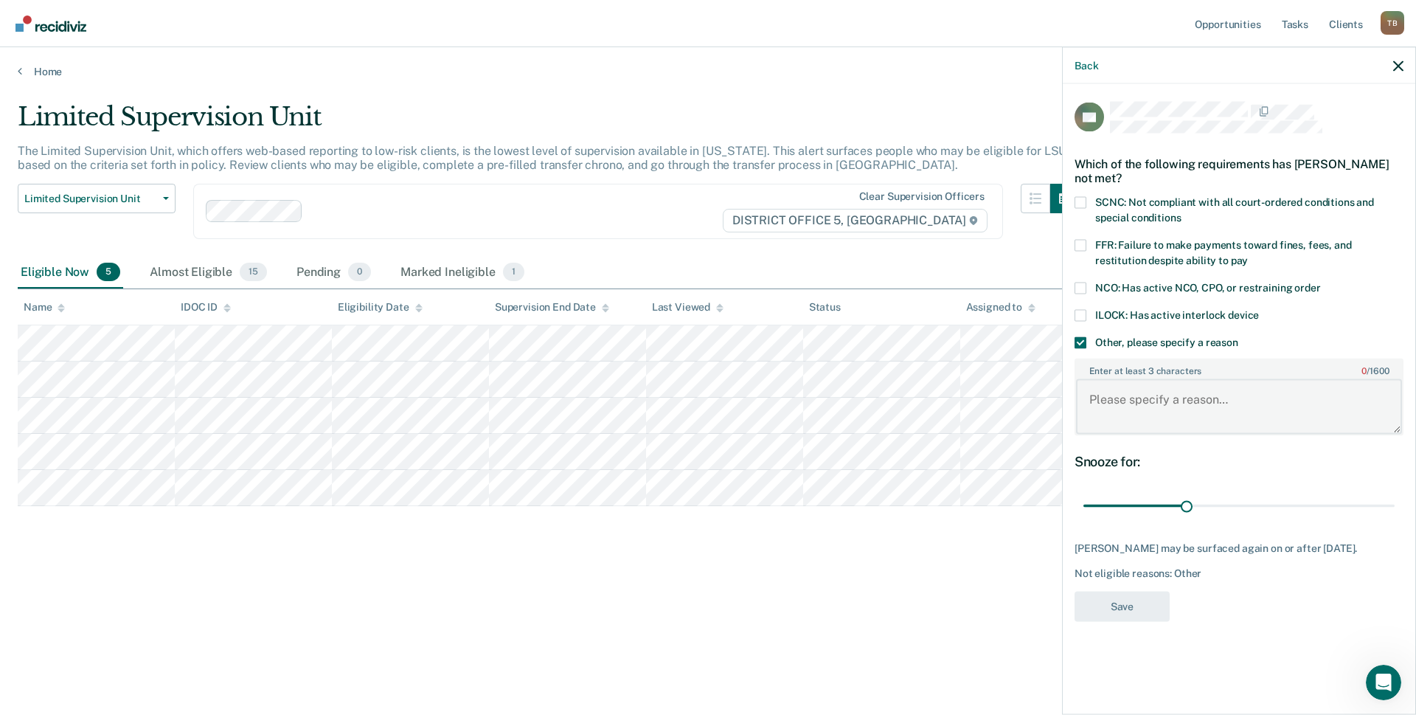
click at [1157, 409] on textarea "Enter at least 3 characters 0 / 1600" at bounding box center [1239, 406] width 326 height 55
click at [1128, 402] on textarea "Enter at least 3 characters 0 / 1600" at bounding box center [1239, 406] width 326 height 55
paste textarea "utstanding bench warrant in [GEOGRAPHIC_DATA], Case #CR38-21-0683"
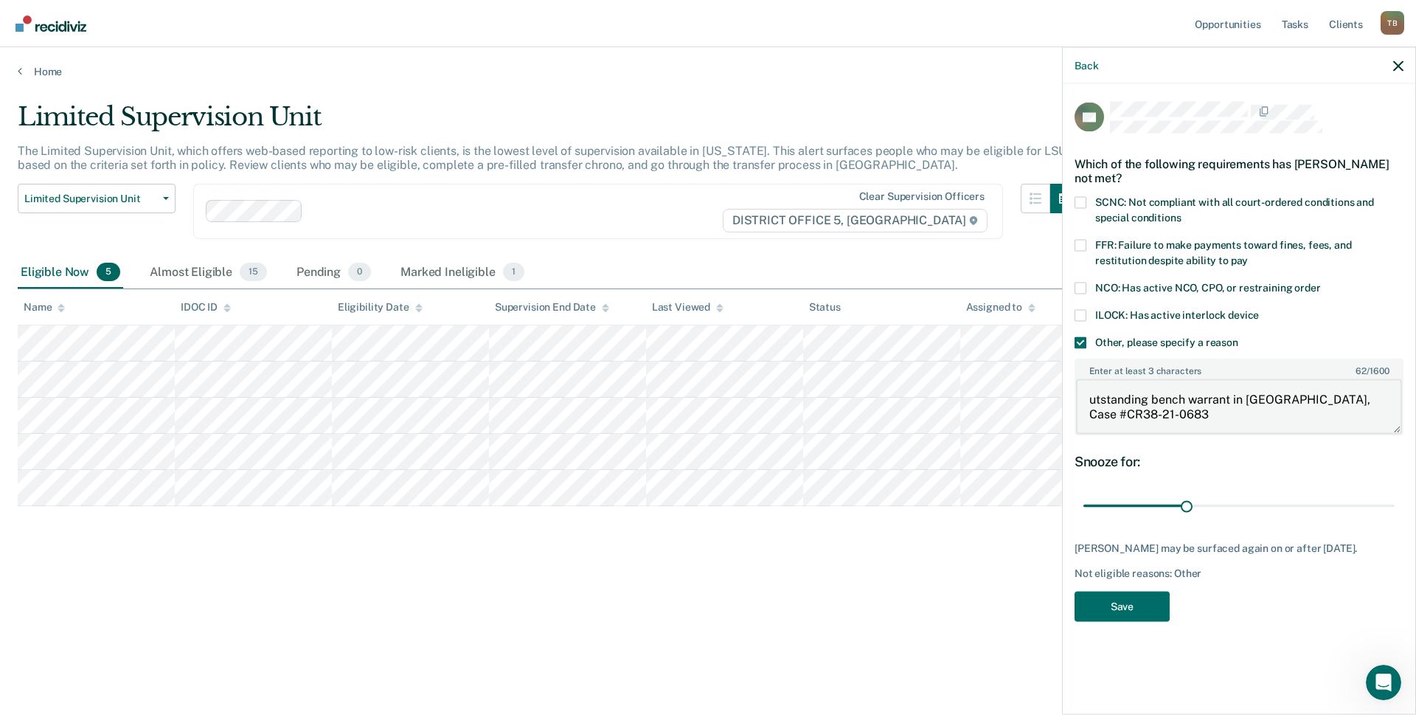
click at [1092, 395] on textarea "utstanding bench warrant in [GEOGRAPHIC_DATA], Case #CR38-21-0683" at bounding box center [1239, 406] width 326 height 55
type textarea "Outstanding bench warrant in Payette County, Case #CR38-21-0683"
click at [1124, 617] on button "Save" at bounding box center [1122, 606] width 95 height 30
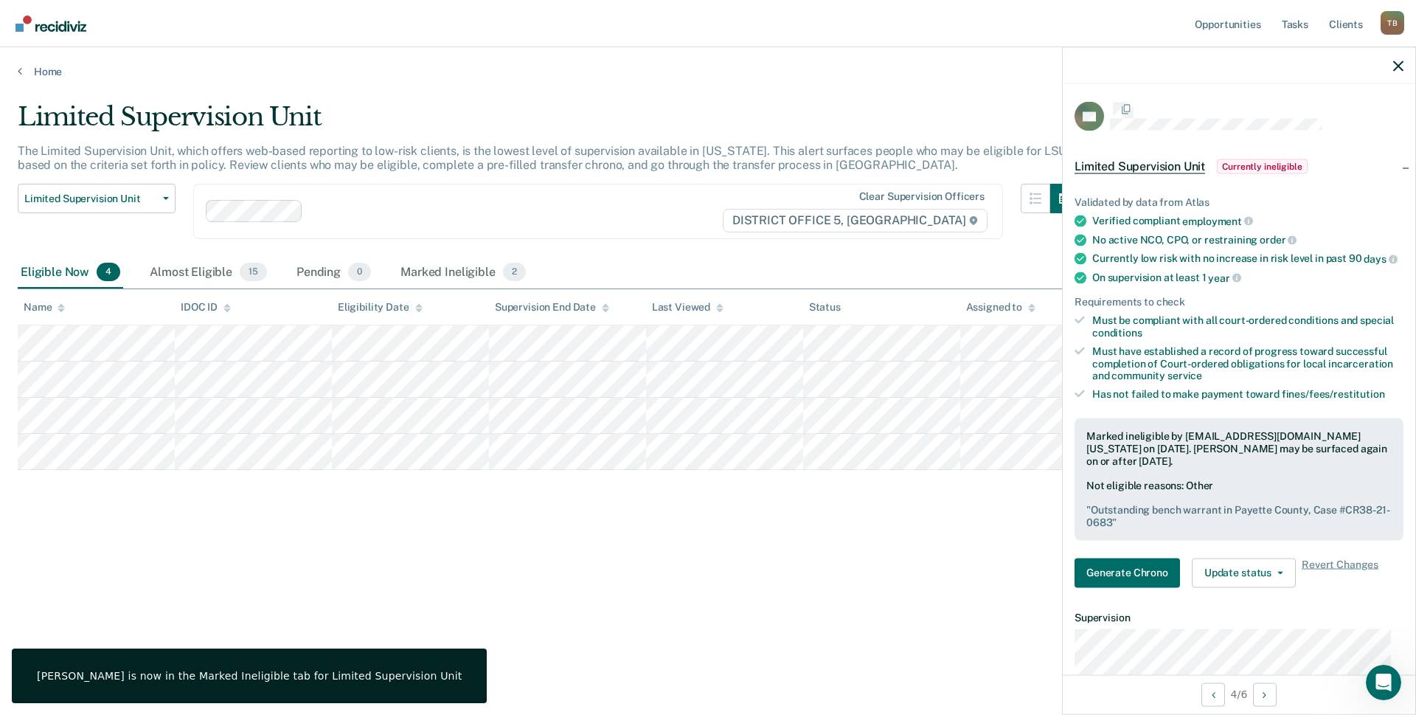
click at [710, 611] on div "Limited Supervision Unit The Limited Supervision Unit, which offers web-based r…" at bounding box center [708, 376] width 1381 height 549
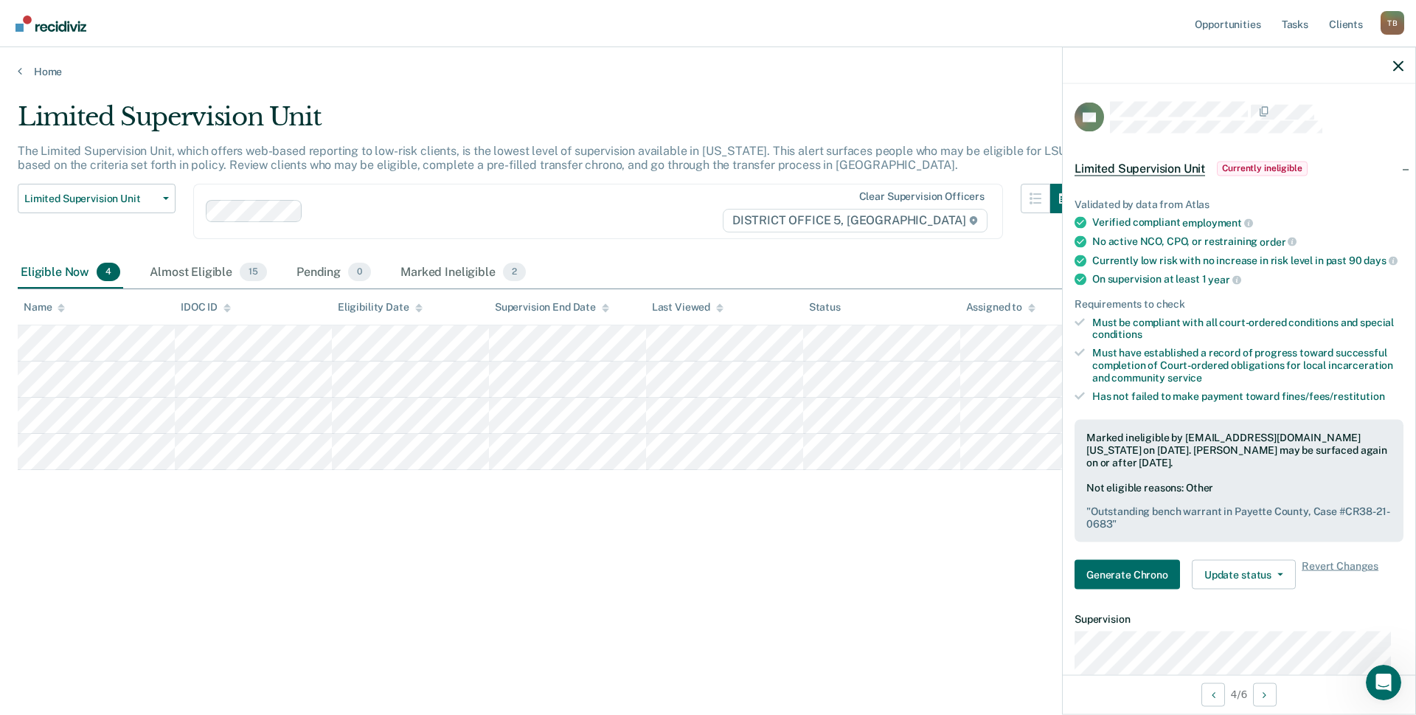
click at [689, 547] on div "Limited Supervision Unit The Limited Supervision Unit, which offers web-based r…" at bounding box center [708, 353] width 1381 height 502
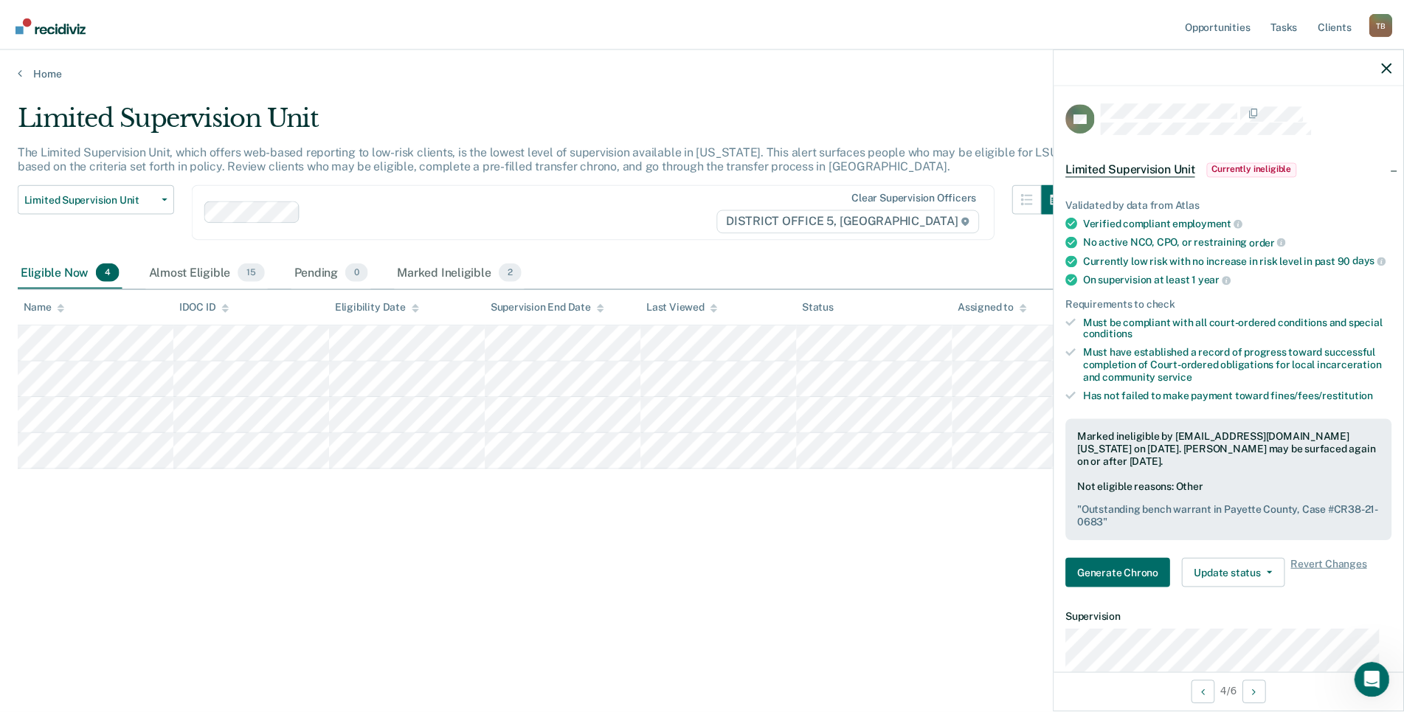
scroll to position [0, 38]
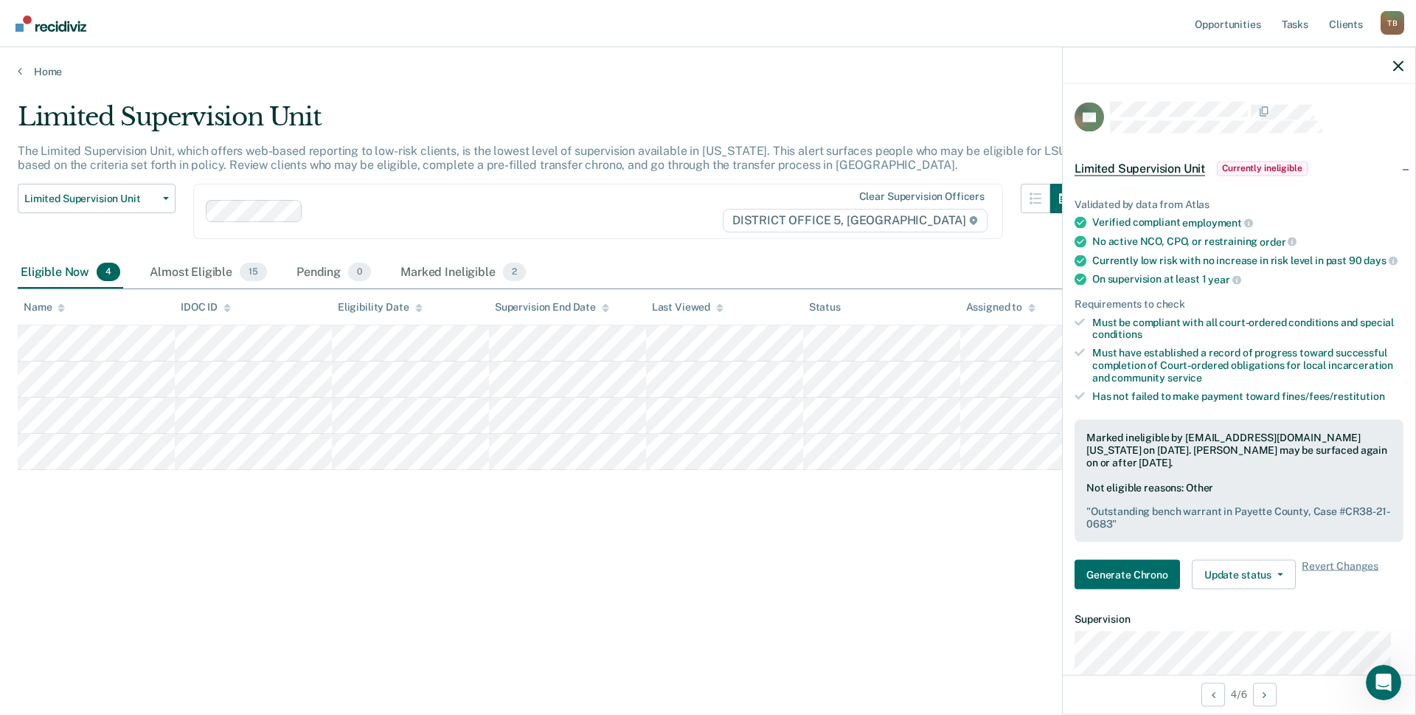
click at [49, 31] on img "Go to Recidiviz Home" at bounding box center [50, 23] width 71 height 16
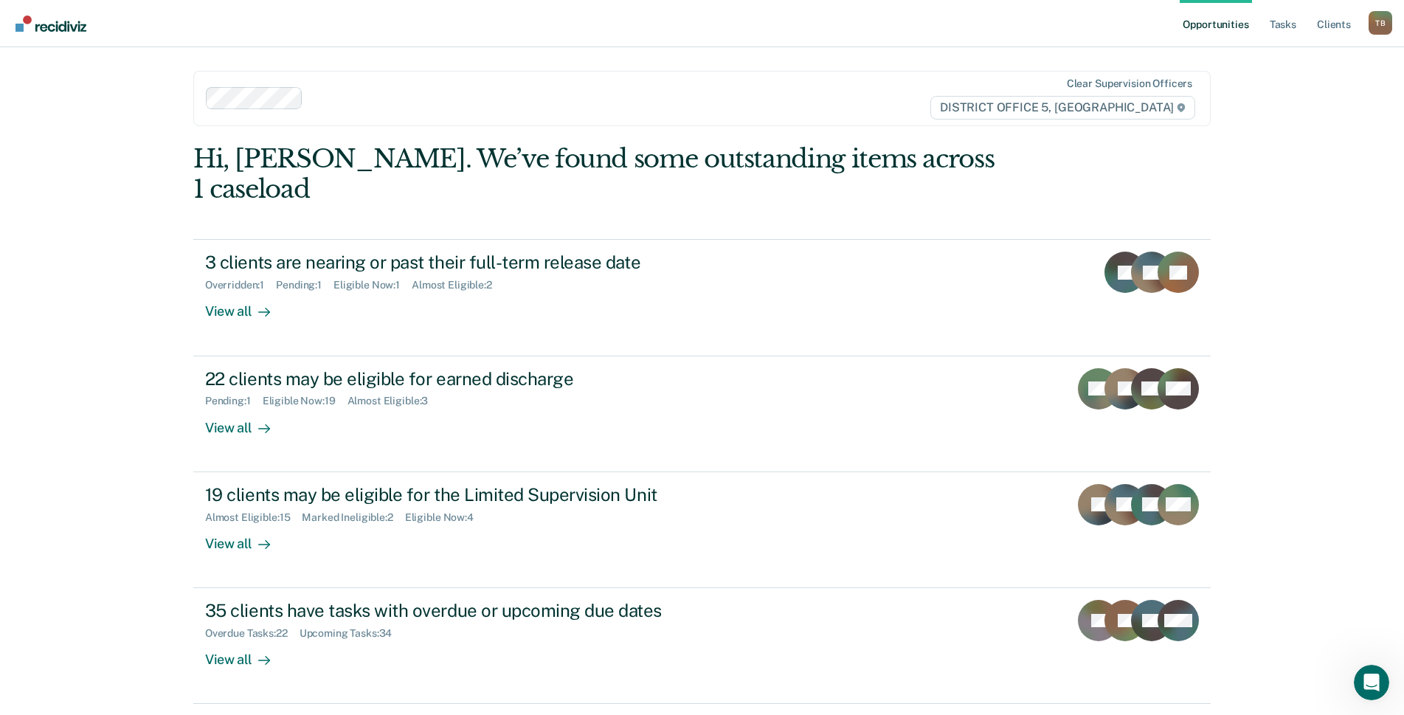
click at [1277, 139] on div "Opportunities Tasks Client s [PERSON_NAME] Profile How it works Log Out Clear s…" at bounding box center [702, 381] width 1404 height 763
